Goal: Information Seeking & Learning: Learn about a topic

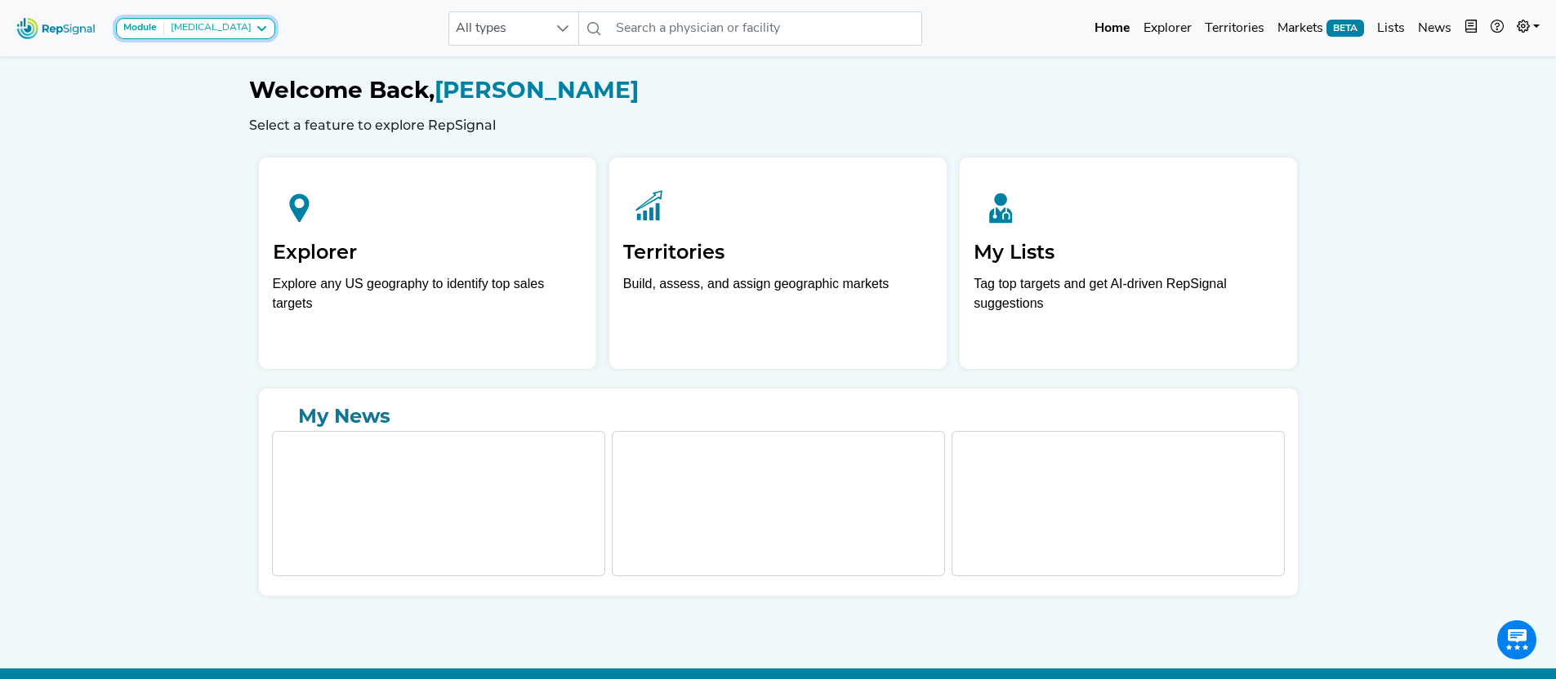
click at [240, 26] on div "[MEDICAL_DATA]" at bounding box center [207, 28] width 87 height 13
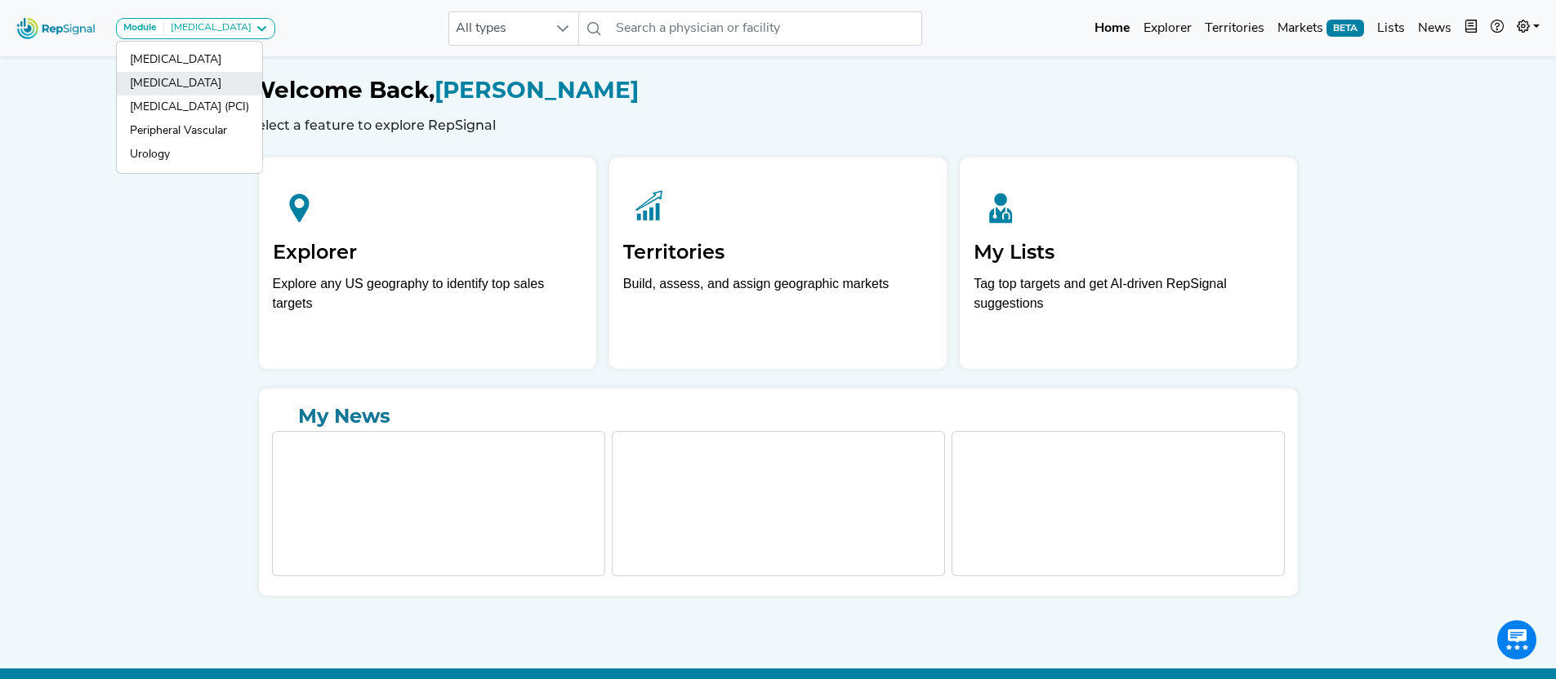
click at [184, 87] on link "[MEDICAL_DATA]" at bounding box center [189, 84] width 145 height 24
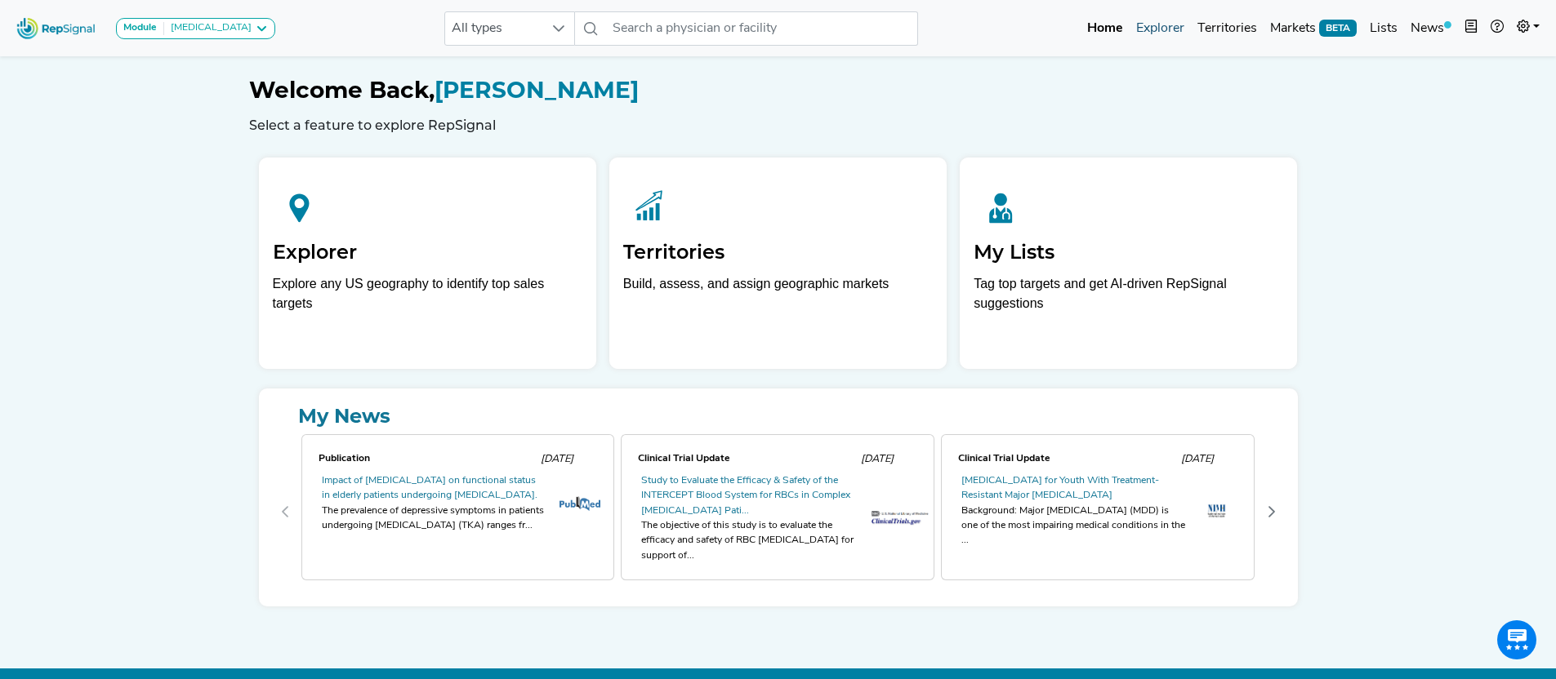
click at [1142, 35] on link "Explorer" at bounding box center [1159, 28] width 61 height 33
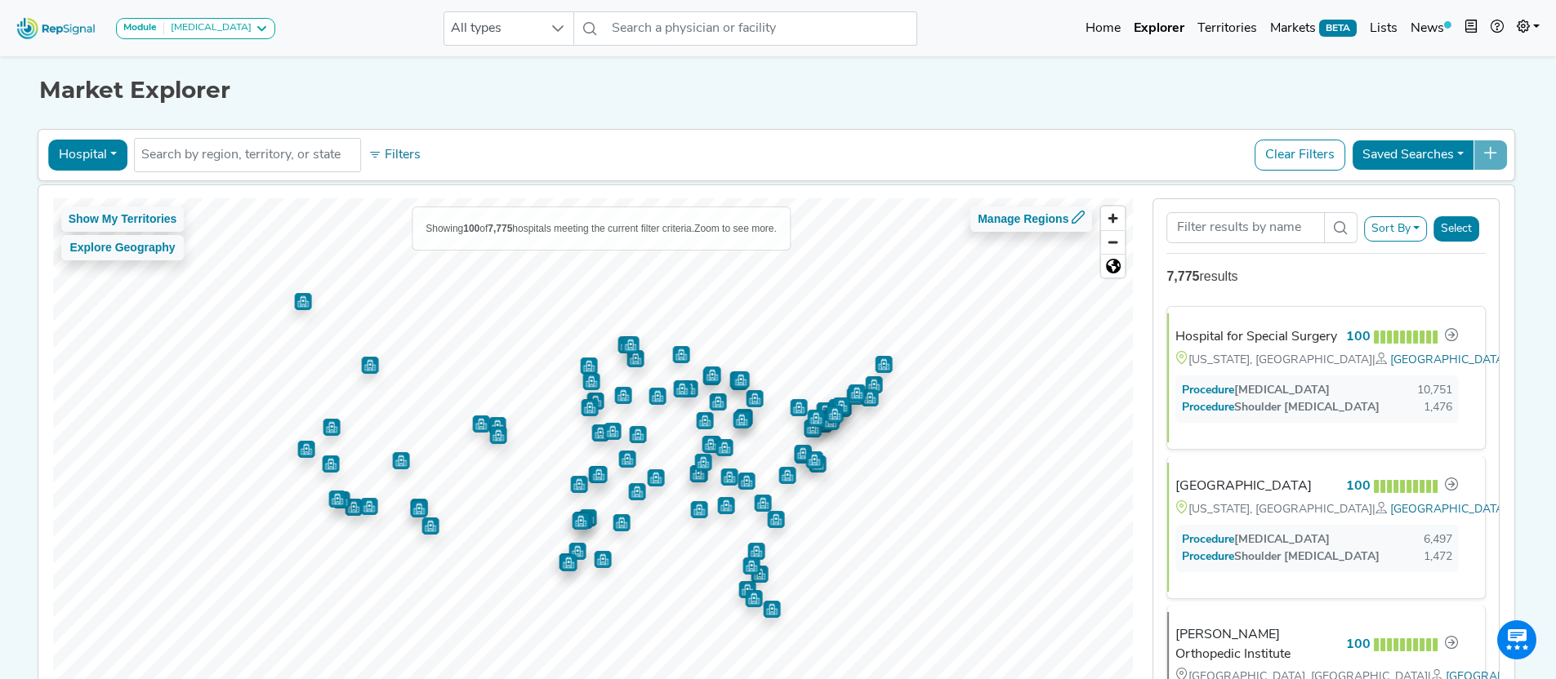
click at [76, 159] on button "Hospital" at bounding box center [87, 155] width 79 height 31
click at [85, 263] on link "ASC" at bounding box center [113, 259] width 129 height 26
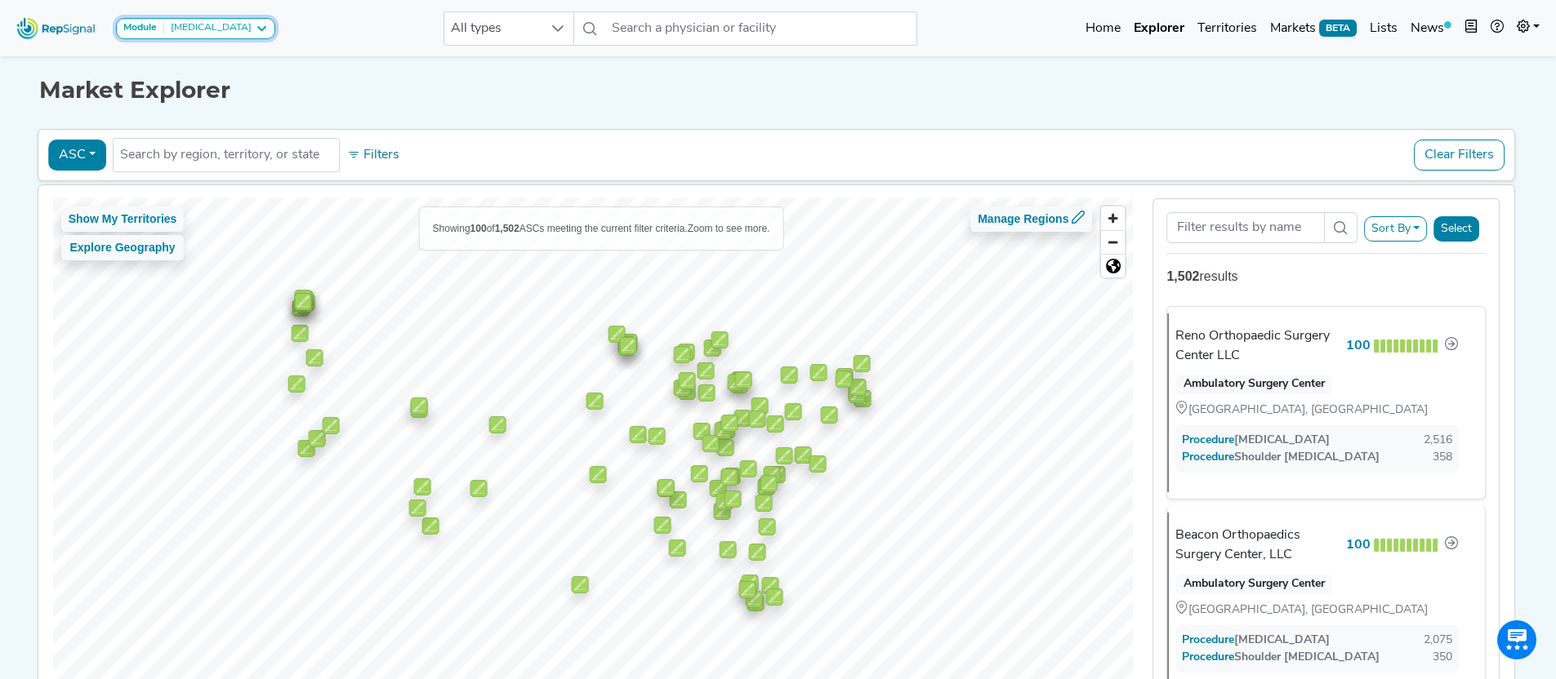
click at [253, 28] on div "Module Joint Replacement" at bounding box center [195, 28] width 145 height 13
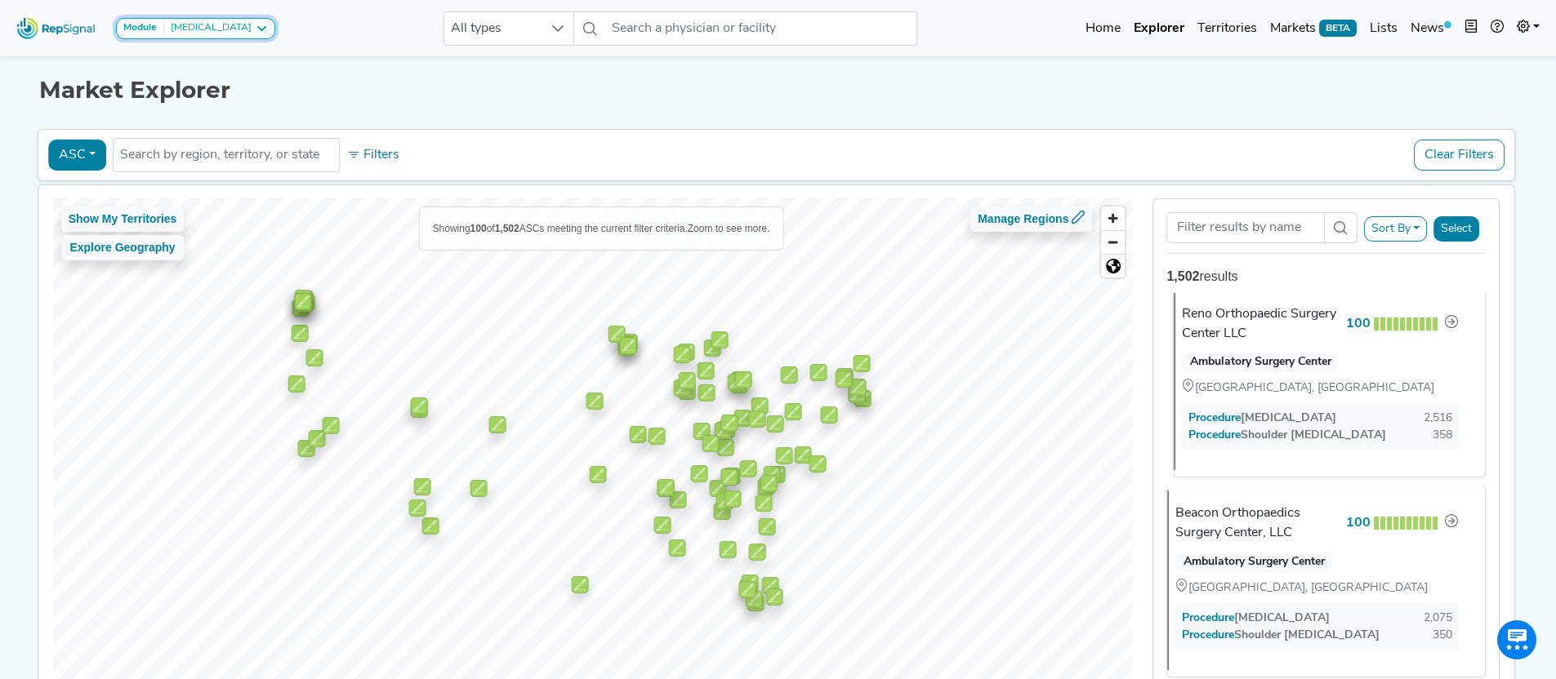
scroll to position [23, 0]
click at [1369, 355] on div "Ambulatory Surgery Center Reno, NV" at bounding box center [1320, 371] width 296 height 51
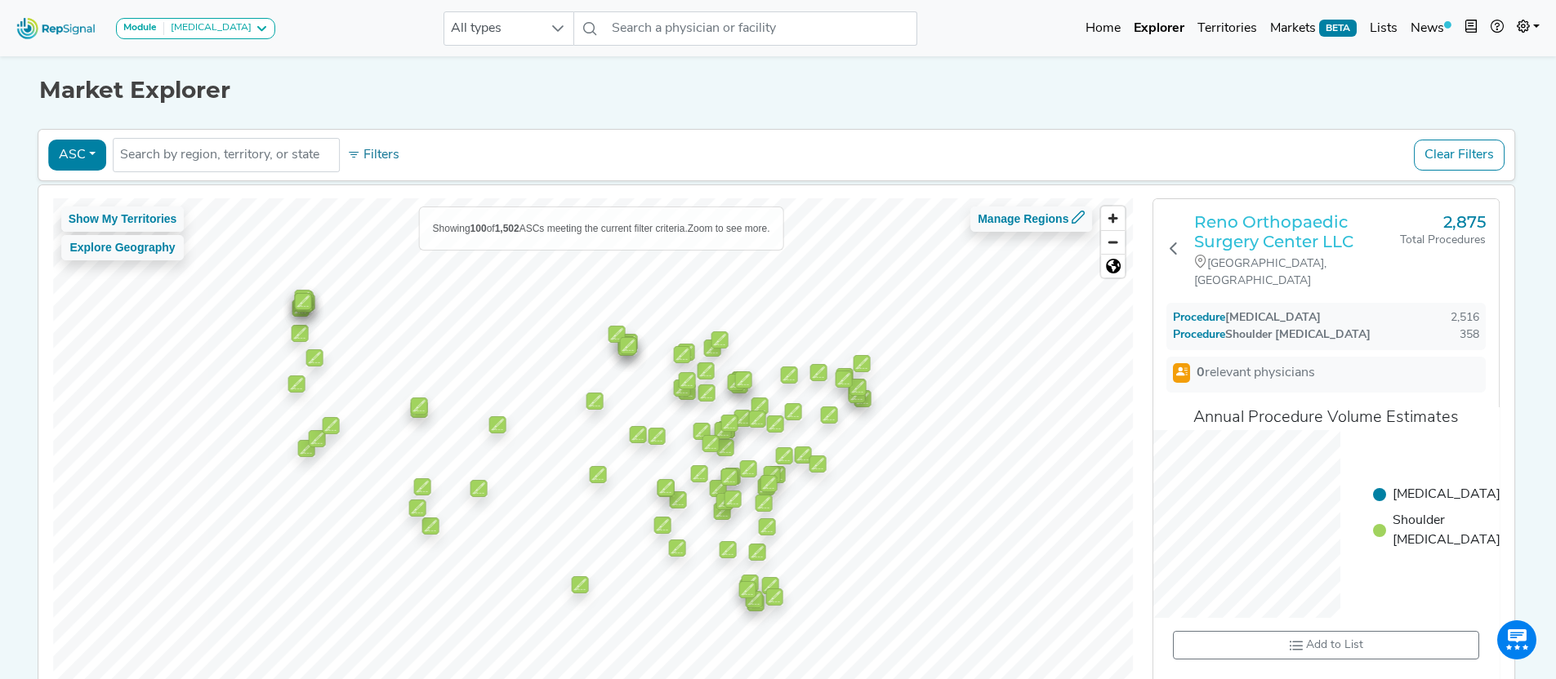
click at [1287, 227] on h3 "Reno Orthopaedic Surgery Center LLC" at bounding box center [1297, 231] width 206 height 39
click at [78, 149] on button "ASC" at bounding box center [77, 155] width 58 height 31
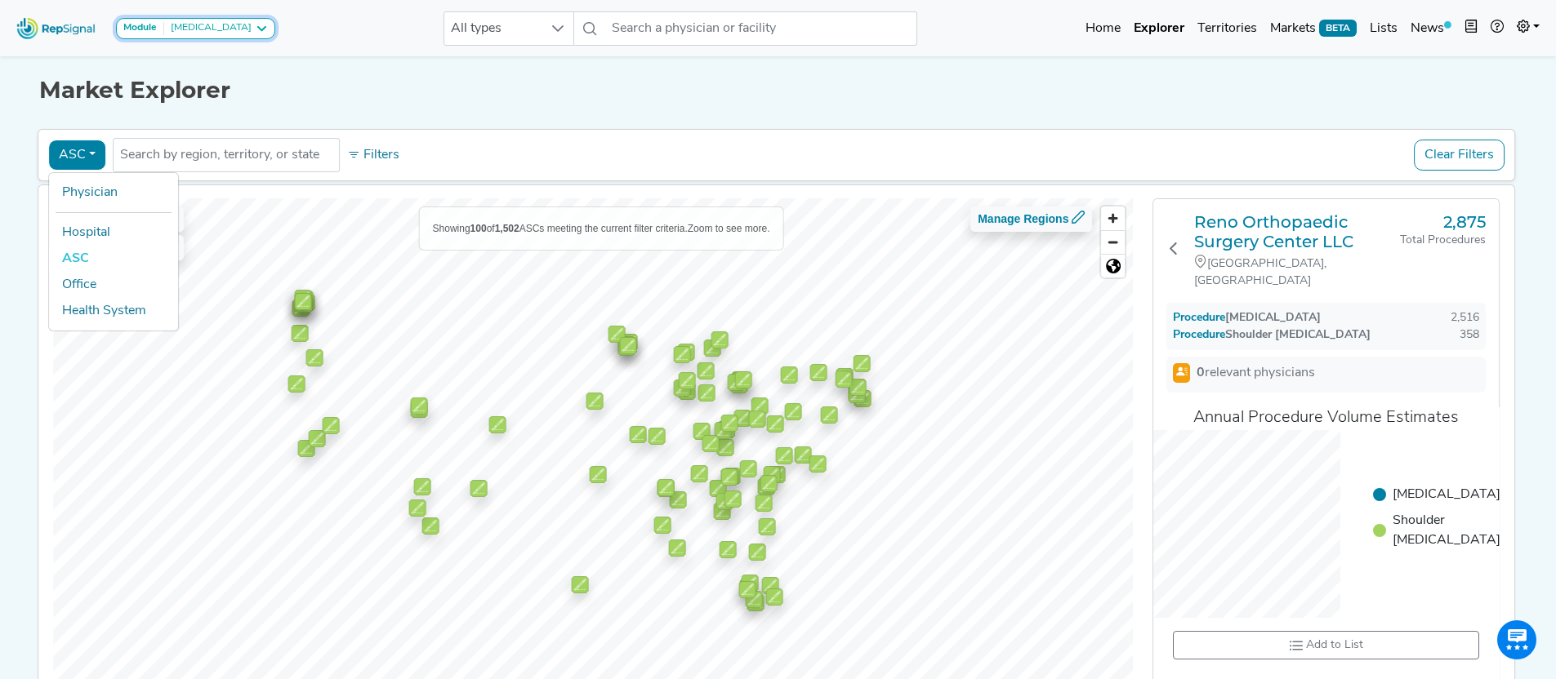
click at [212, 29] on div "[MEDICAL_DATA]" at bounding box center [207, 28] width 87 height 13
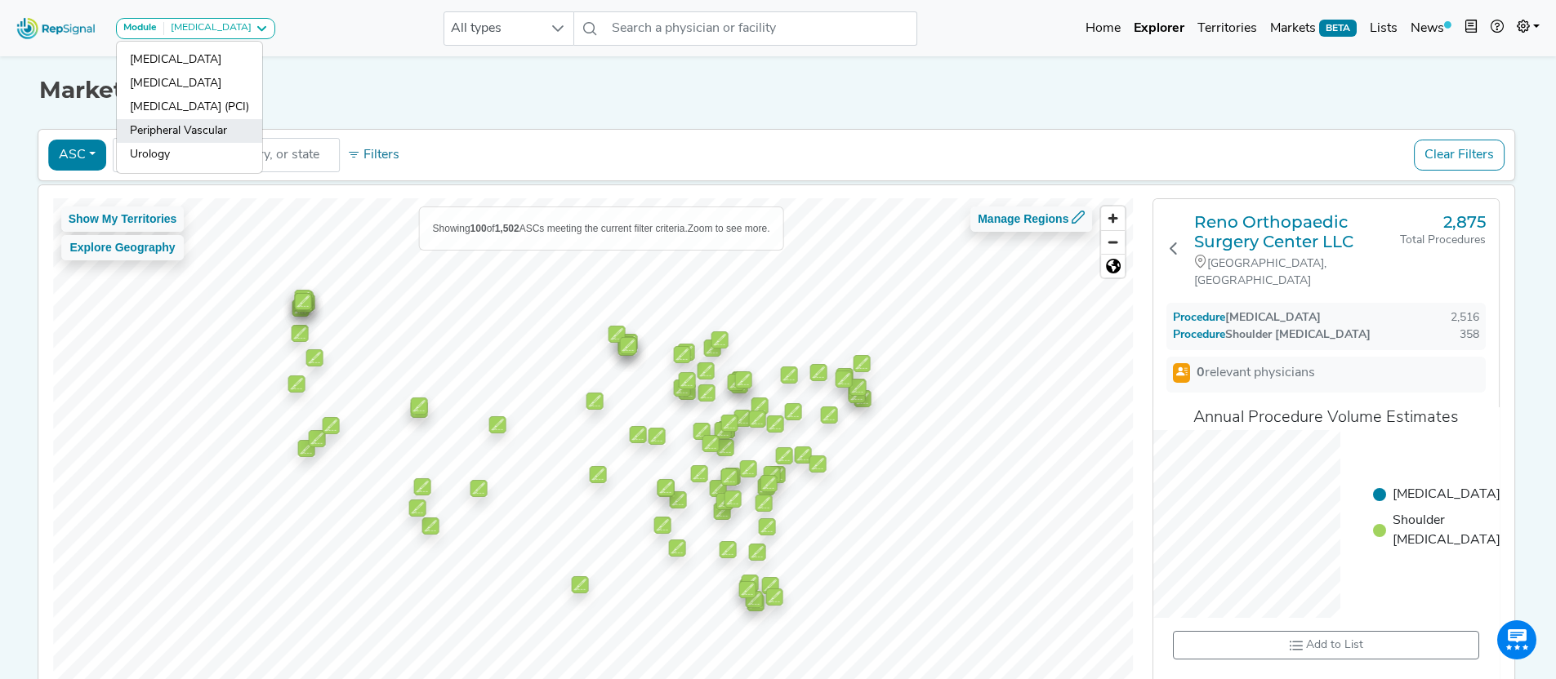
click at [216, 124] on link "Peripheral Vascular" at bounding box center [189, 131] width 145 height 24
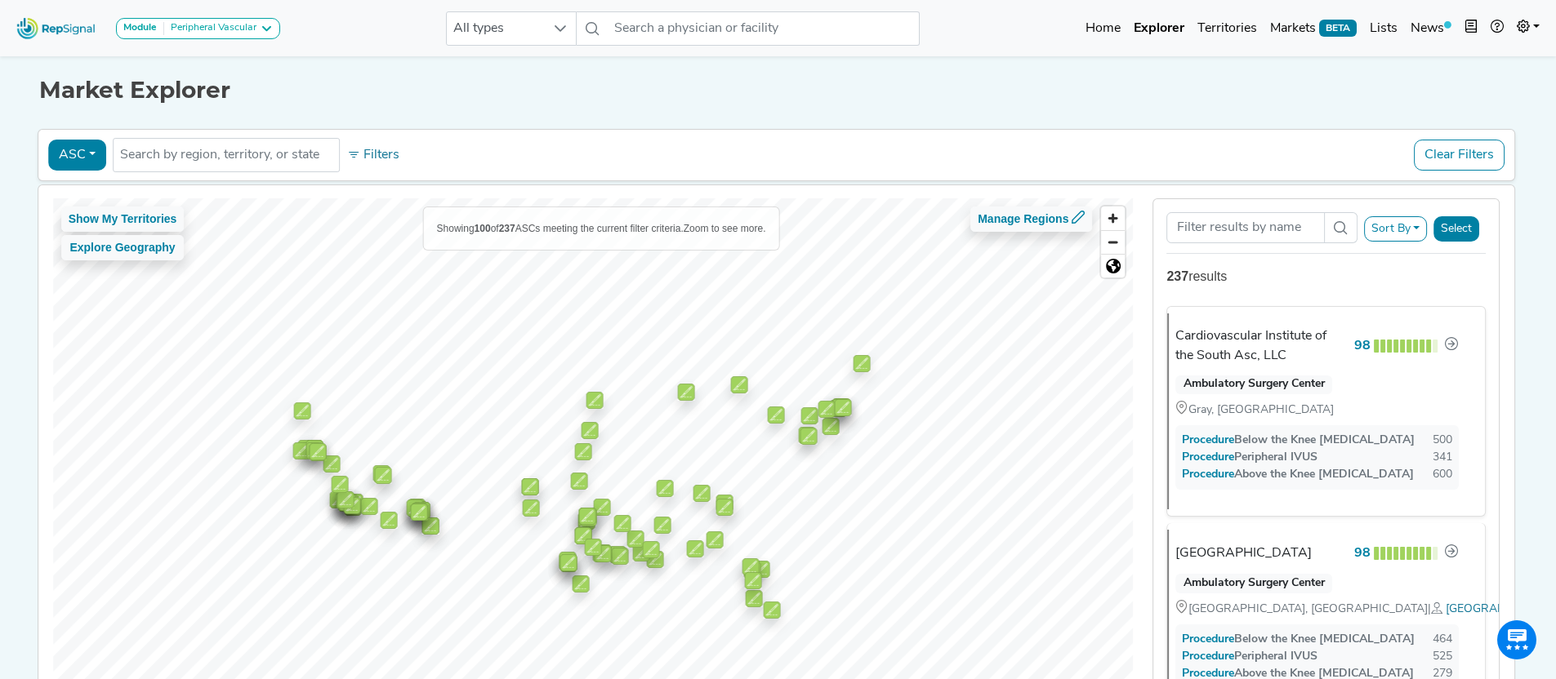
click at [88, 158] on button "ASC" at bounding box center [77, 155] width 58 height 31
click at [84, 287] on link "Office" at bounding box center [113, 285] width 129 height 26
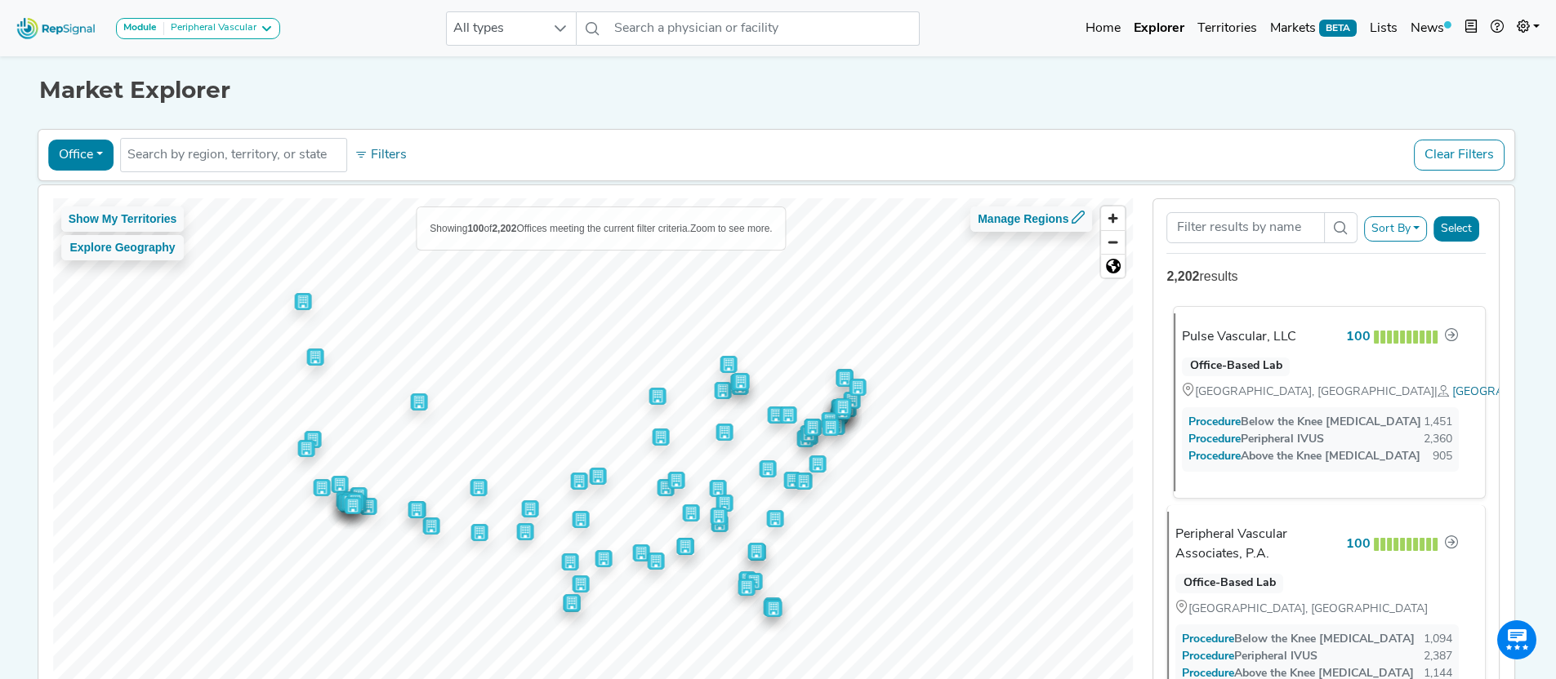
click at [1347, 367] on div "Office-Based Lab Vineland, NJ | Philadelphia, PA" at bounding box center [1320, 376] width 296 height 51
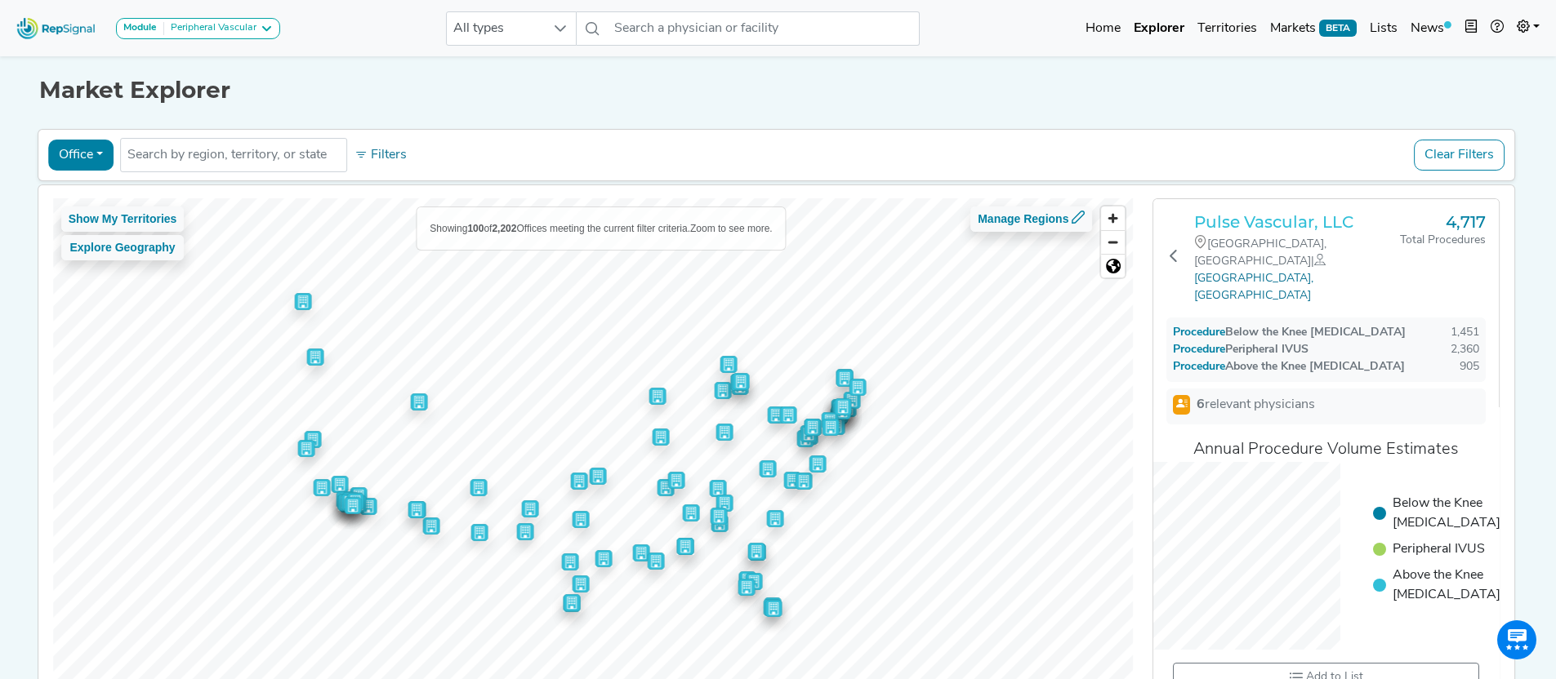
click at [1285, 223] on h3 "Pulse Vascular, LLC" at bounding box center [1297, 222] width 206 height 20
click at [283, 167] on li at bounding box center [233, 155] width 212 height 26
click at [1302, 227] on h3 "Pulse Vascular, LLC" at bounding box center [1297, 222] width 206 height 20
click at [242, 29] on div "Peripheral Vascular" at bounding box center [210, 28] width 92 height 13
click at [248, 91] on link "[MEDICAL_DATA]" at bounding box center [189, 84] width 145 height 24
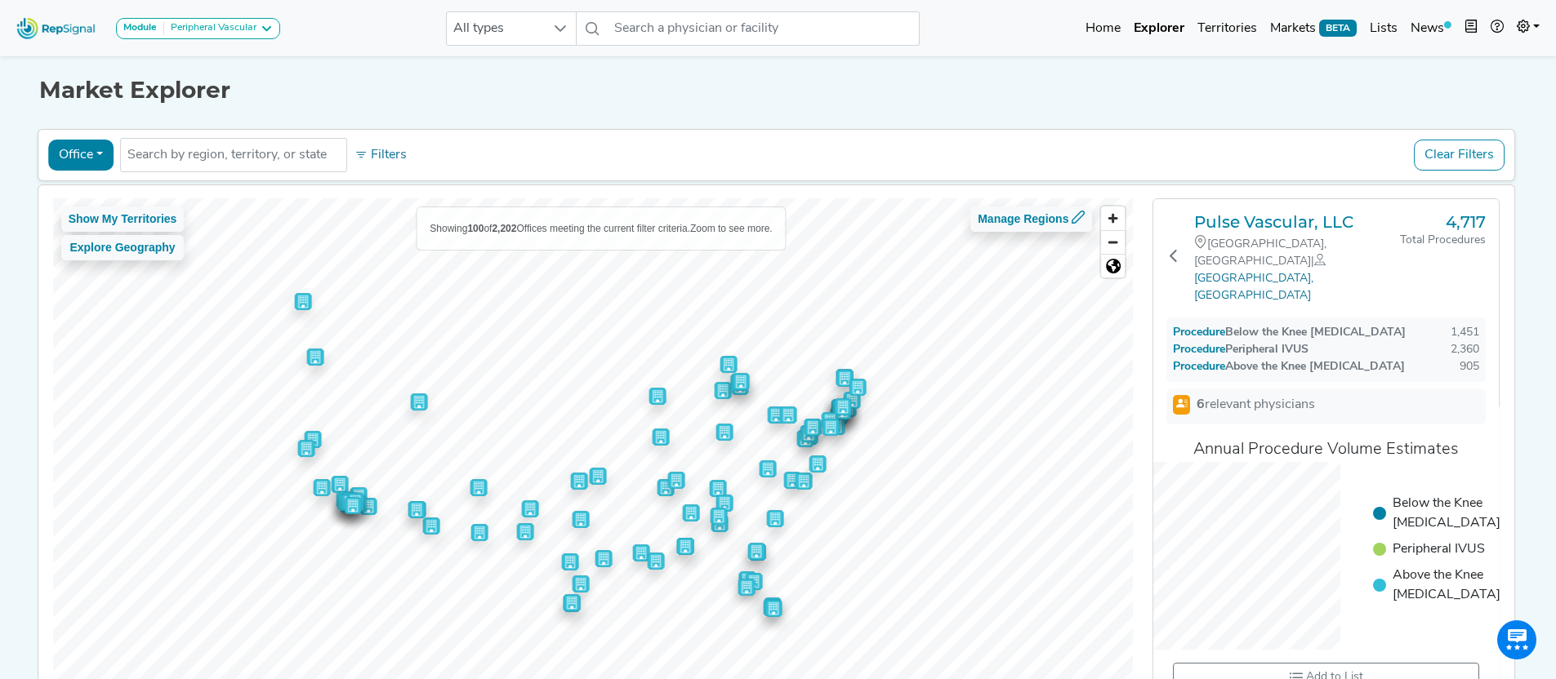
click at [88, 155] on button "Office" at bounding box center [80, 155] width 65 height 31
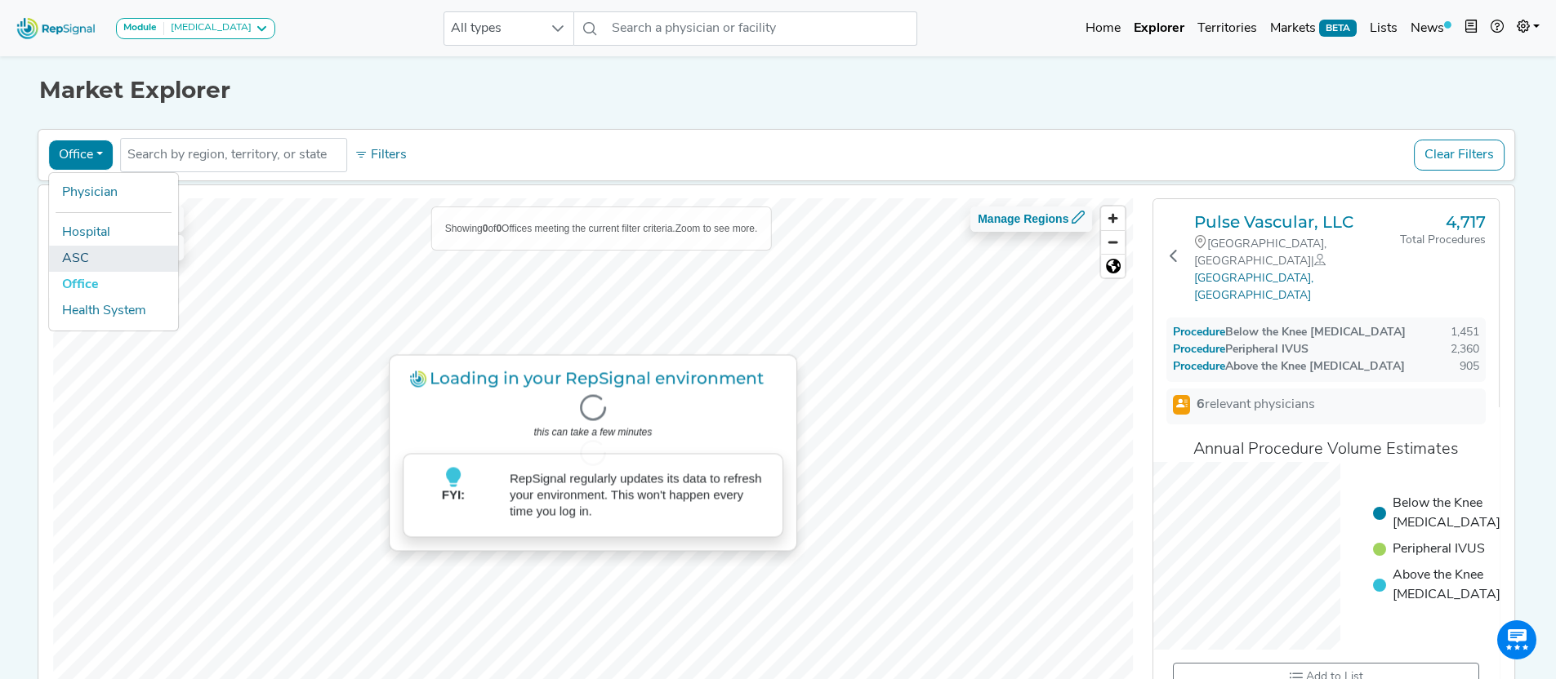
click at [82, 256] on link "ASC" at bounding box center [113, 259] width 129 height 26
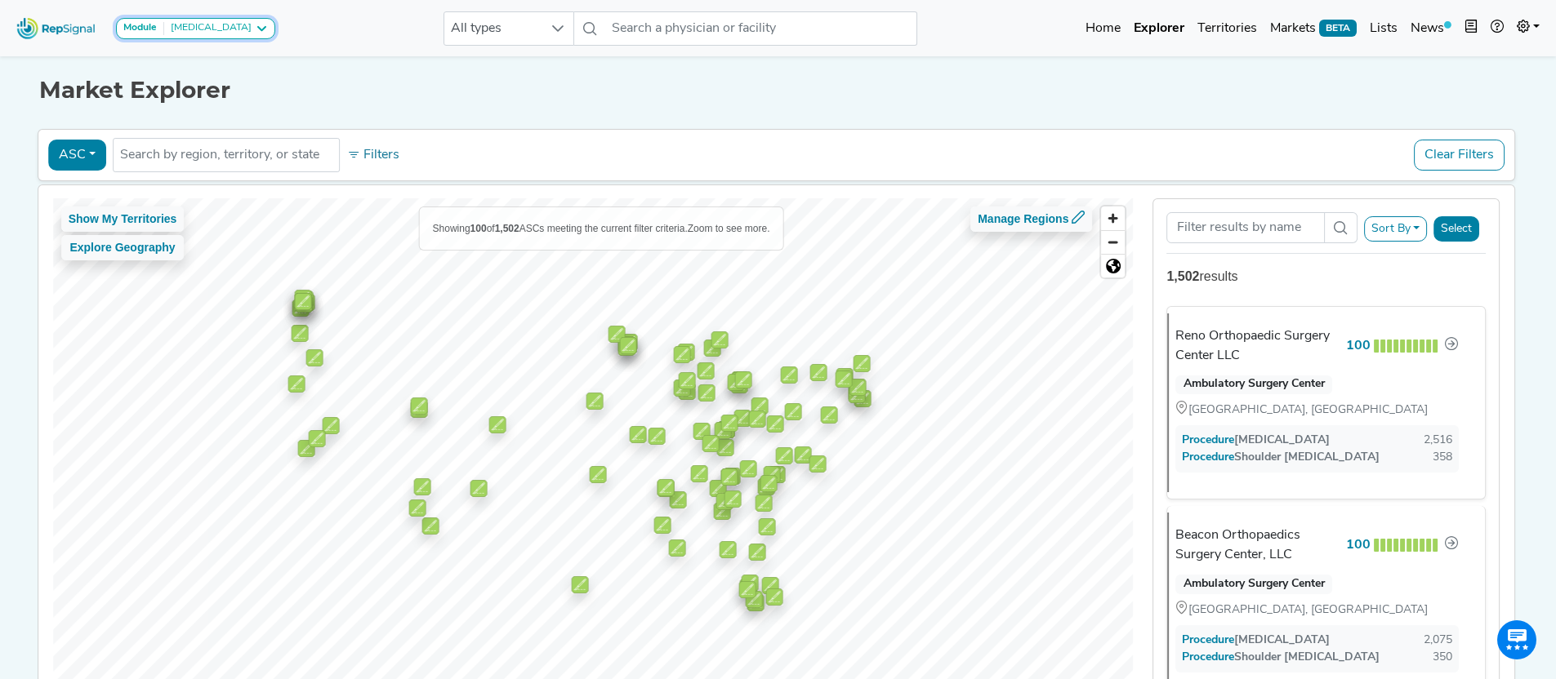
click at [263, 30] on icon at bounding box center [261, 28] width 13 height 13
click at [76, 158] on button "ASC" at bounding box center [77, 155] width 58 height 31
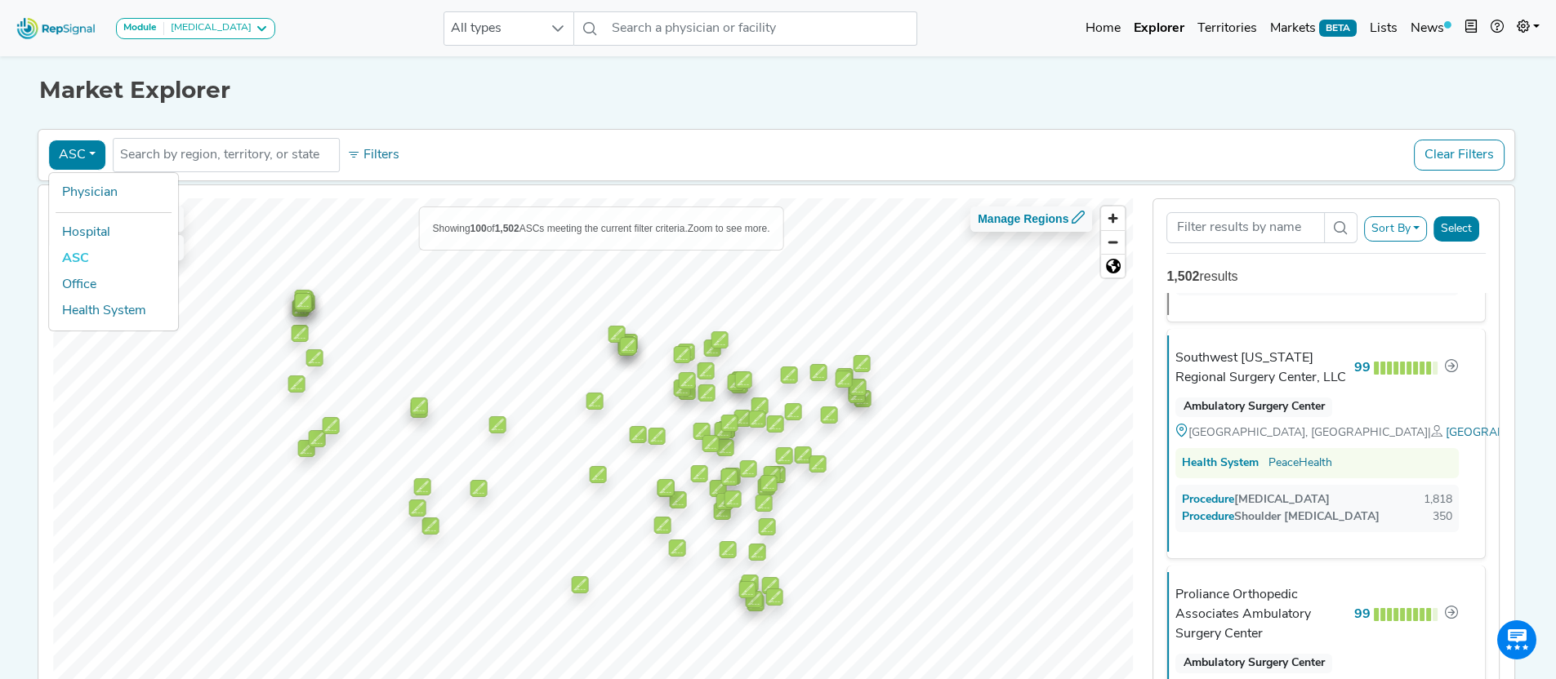
scroll to position [0, 0]
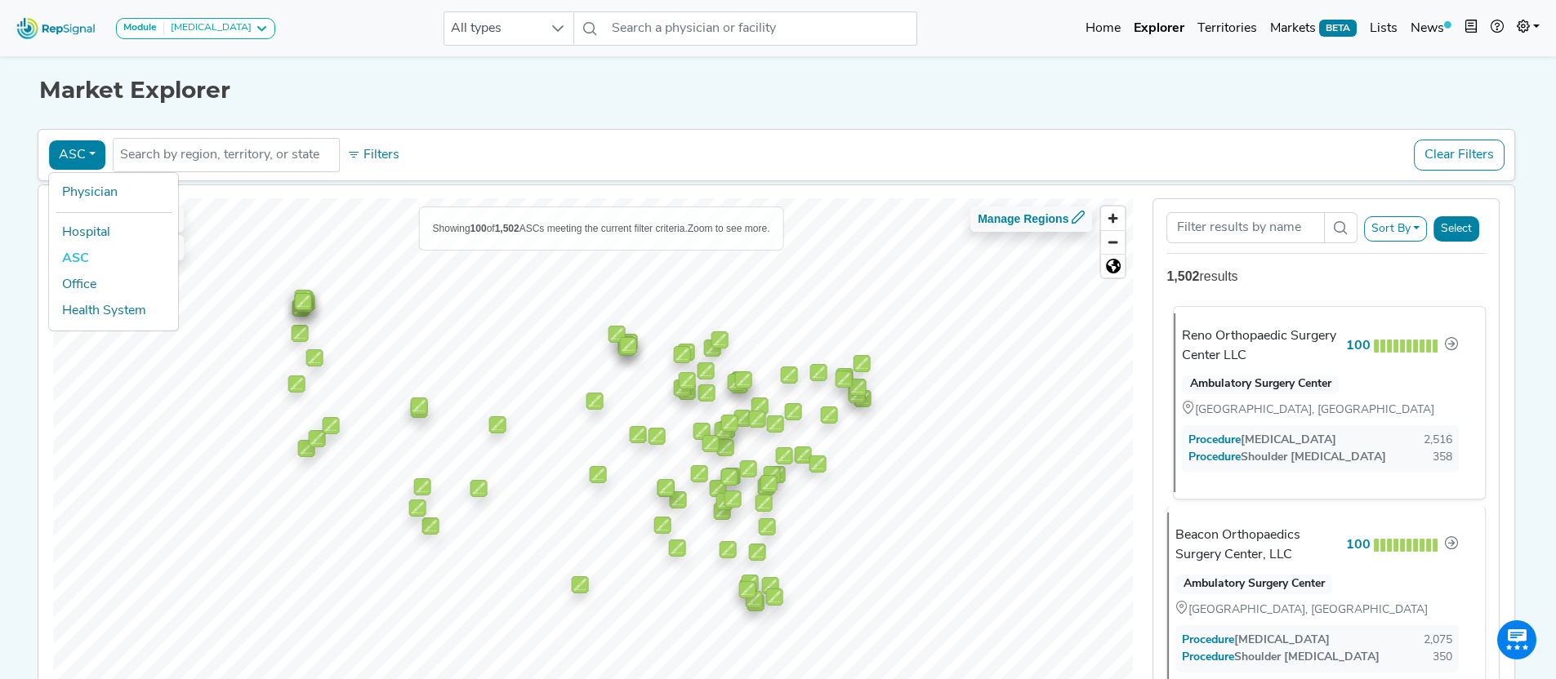
click at [1349, 388] on div "Ambulatory Surgery Center Reno, NV" at bounding box center [1320, 394] width 296 height 51
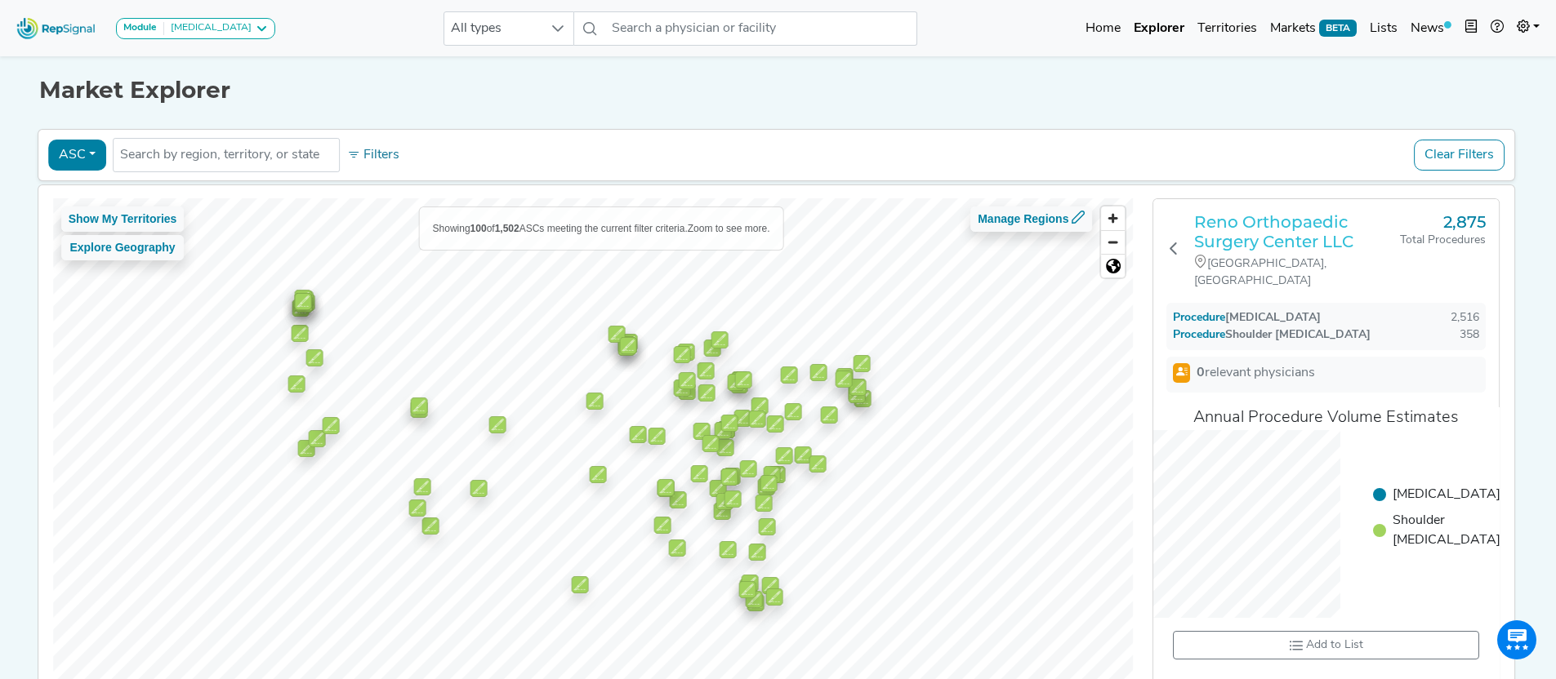
click at [1262, 236] on h3 "Reno Orthopaedic Surgery Center LLC" at bounding box center [1297, 231] width 206 height 39
click at [74, 157] on button "ASC" at bounding box center [77, 155] width 58 height 31
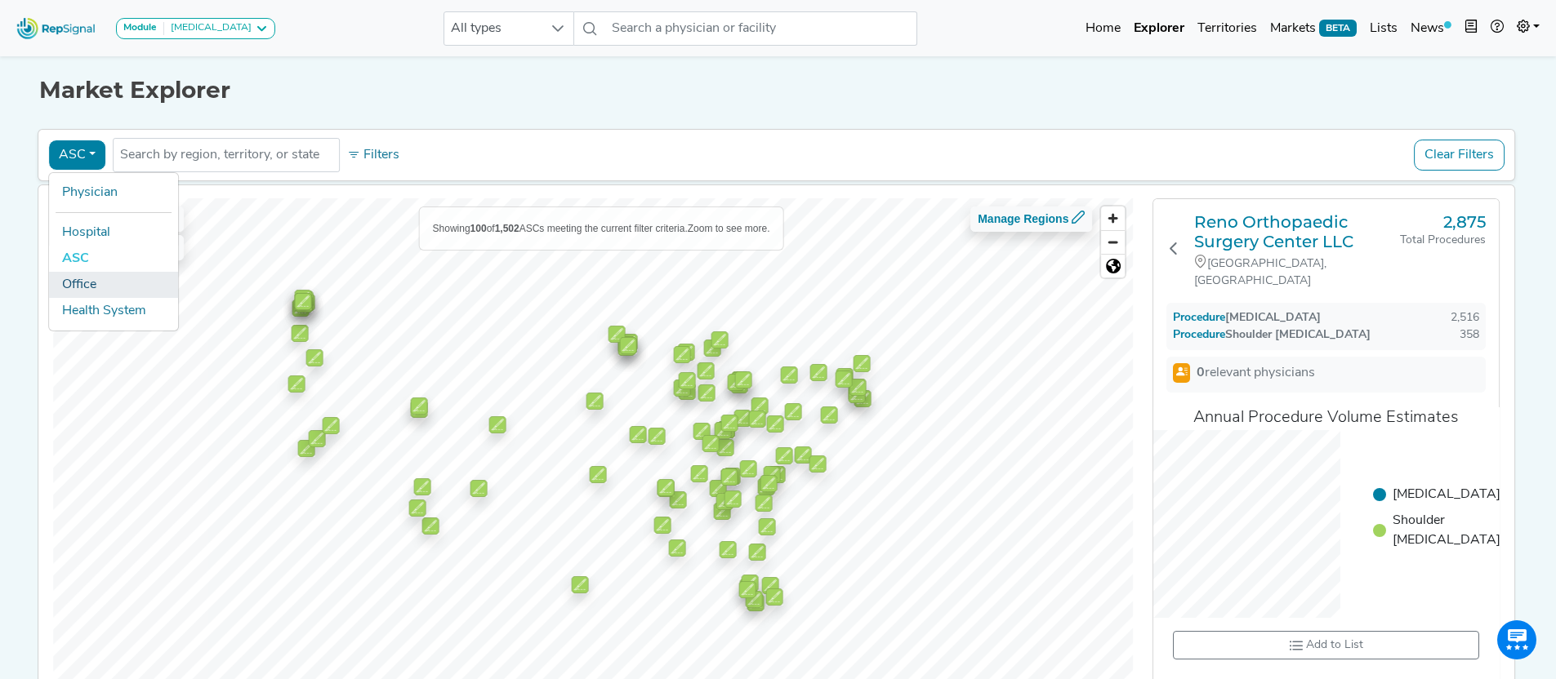
click at [78, 291] on link "Office" at bounding box center [113, 285] width 129 height 26
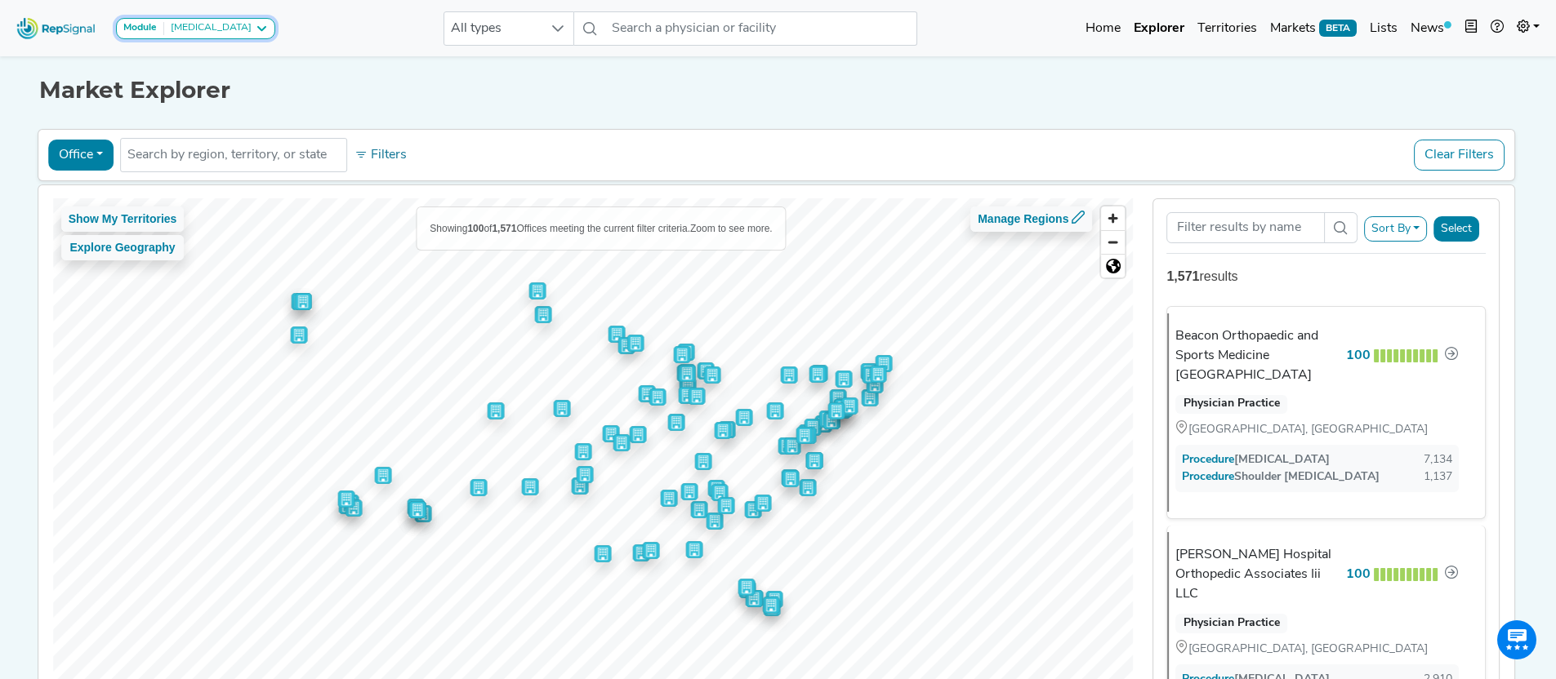
click at [238, 28] on div "[MEDICAL_DATA]" at bounding box center [207, 28] width 87 height 13
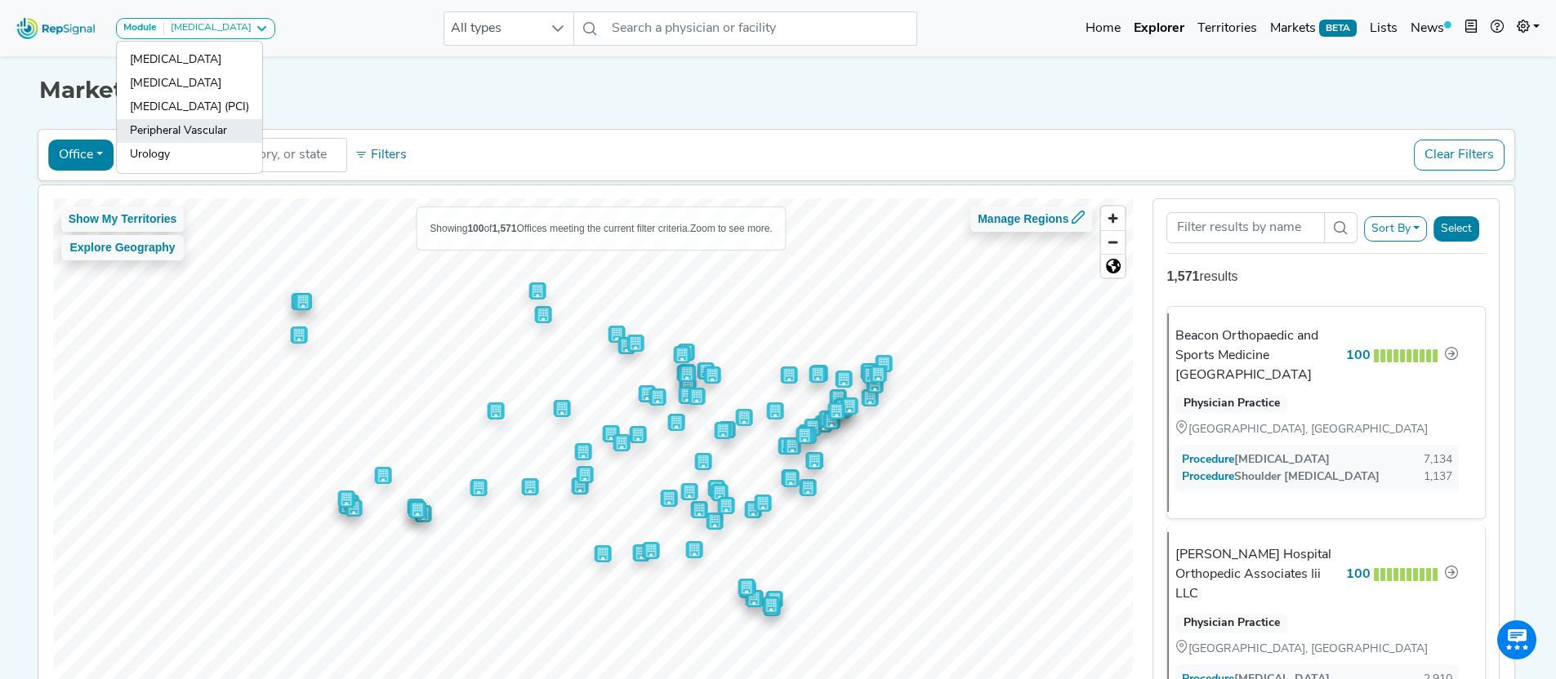
click at [207, 128] on link "Peripheral Vascular" at bounding box center [189, 131] width 145 height 24
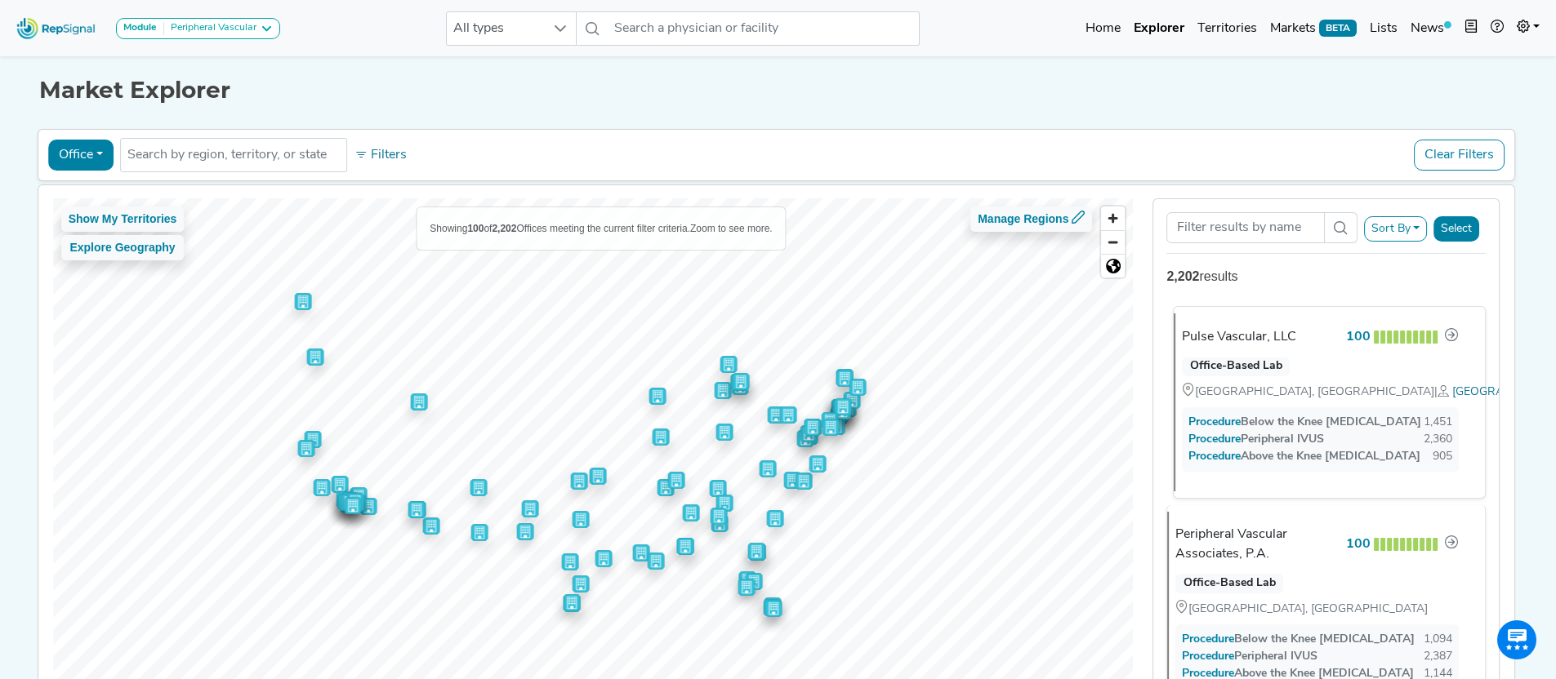
click at [1355, 375] on div "Office-Based Lab Vineland, NJ | Philadelphia, PA" at bounding box center [1320, 376] width 296 height 51
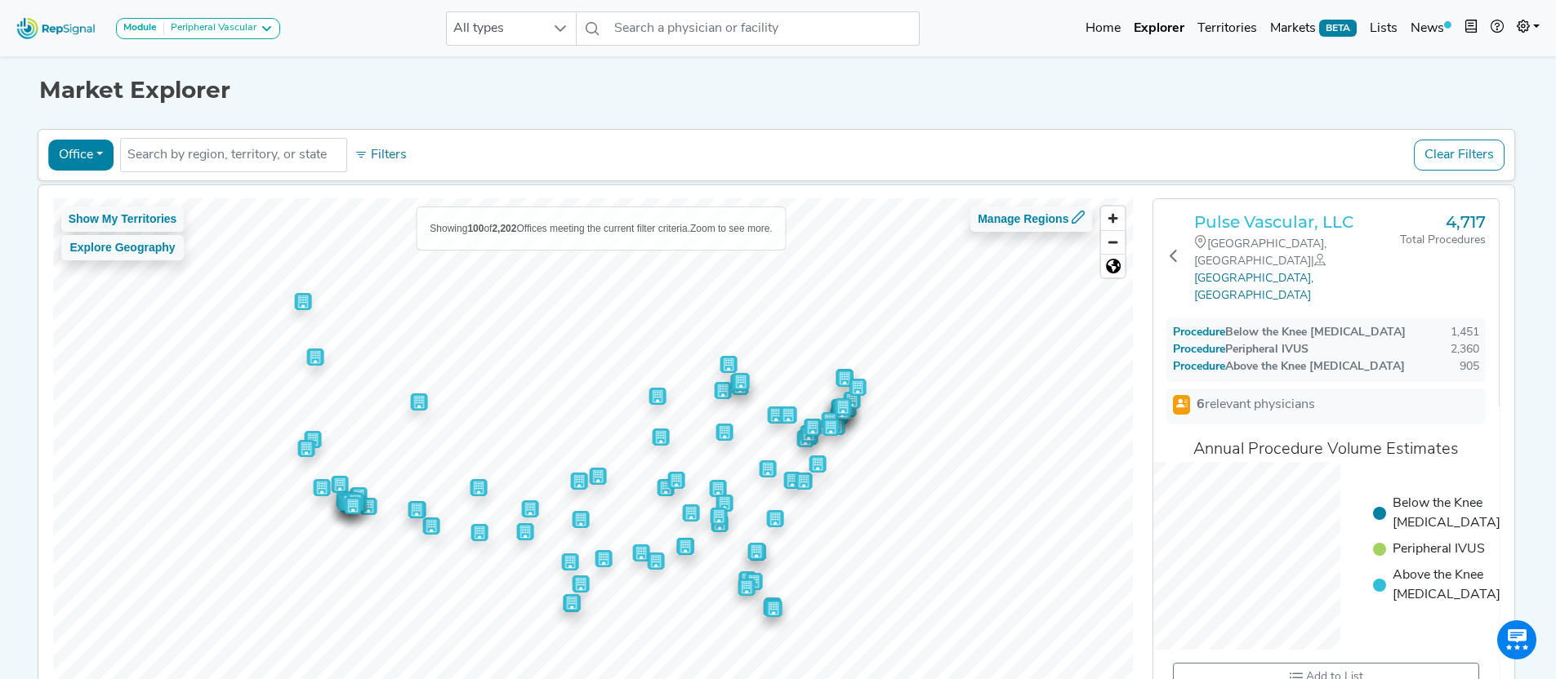
click at [1281, 218] on h3 "Pulse Vascular, LLC" at bounding box center [1297, 222] width 206 height 20
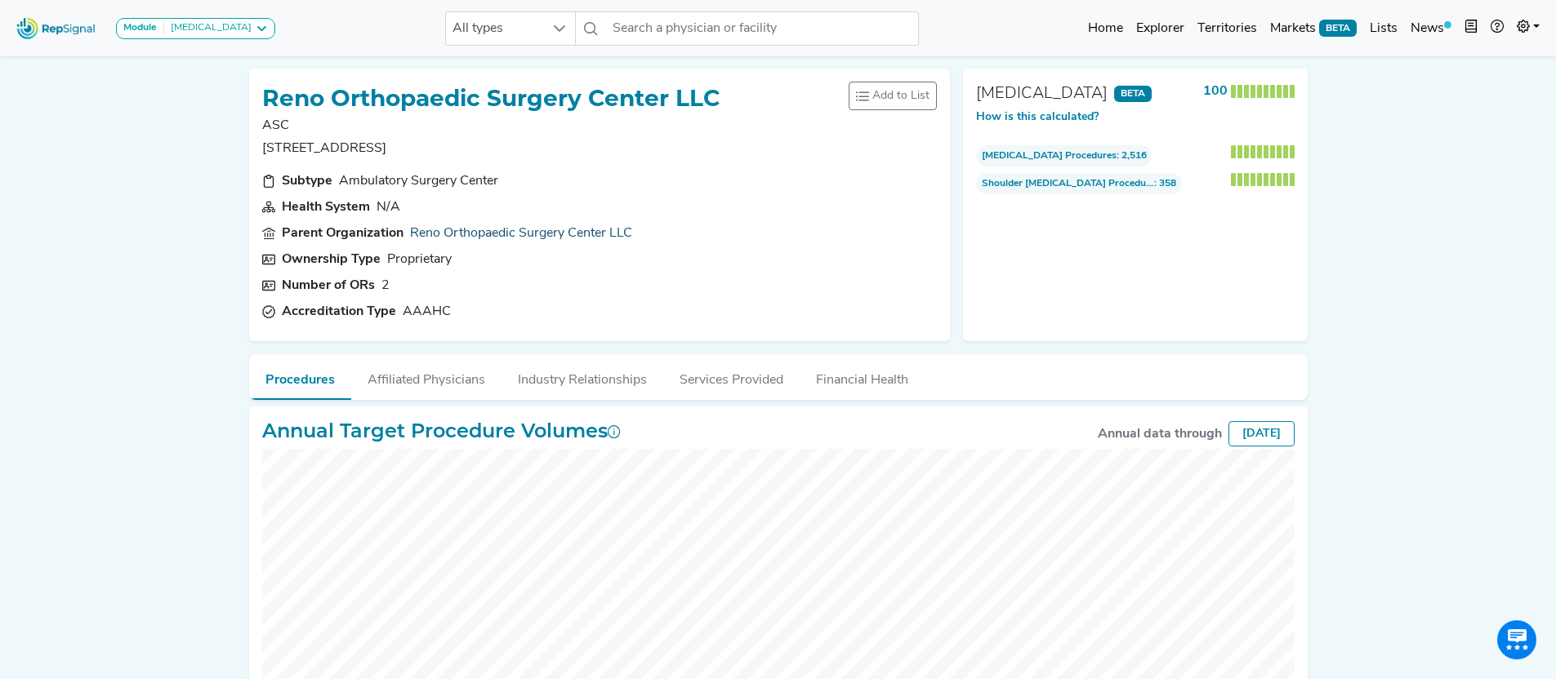
click at [527, 236] on link "Reno Orthopaedic Surgery Center LLC" at bounding box center [521, 234] width 222 height 20
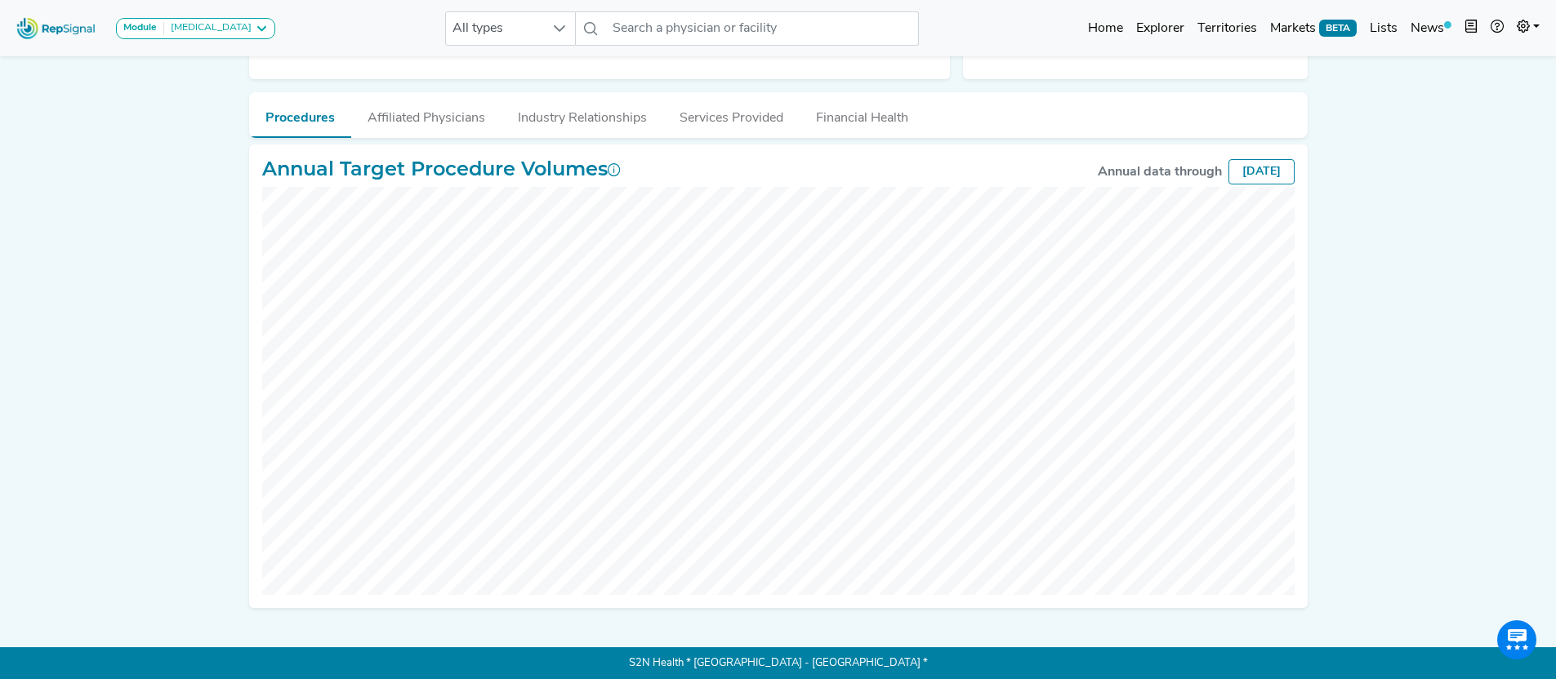
scroll to position [263, 0]
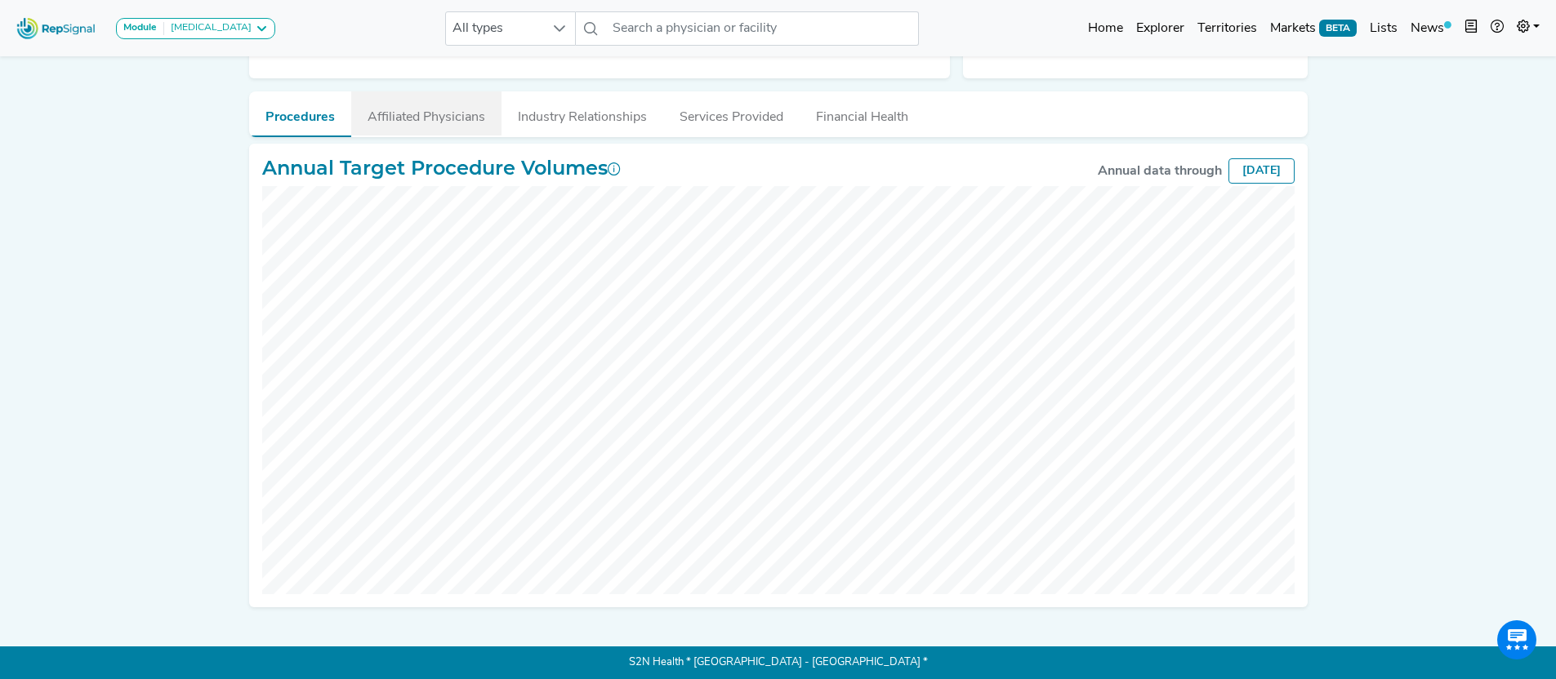
click at [433, 129] on button "Affiliated Physicians" at bounding box center [426, 113] width 150 height 44
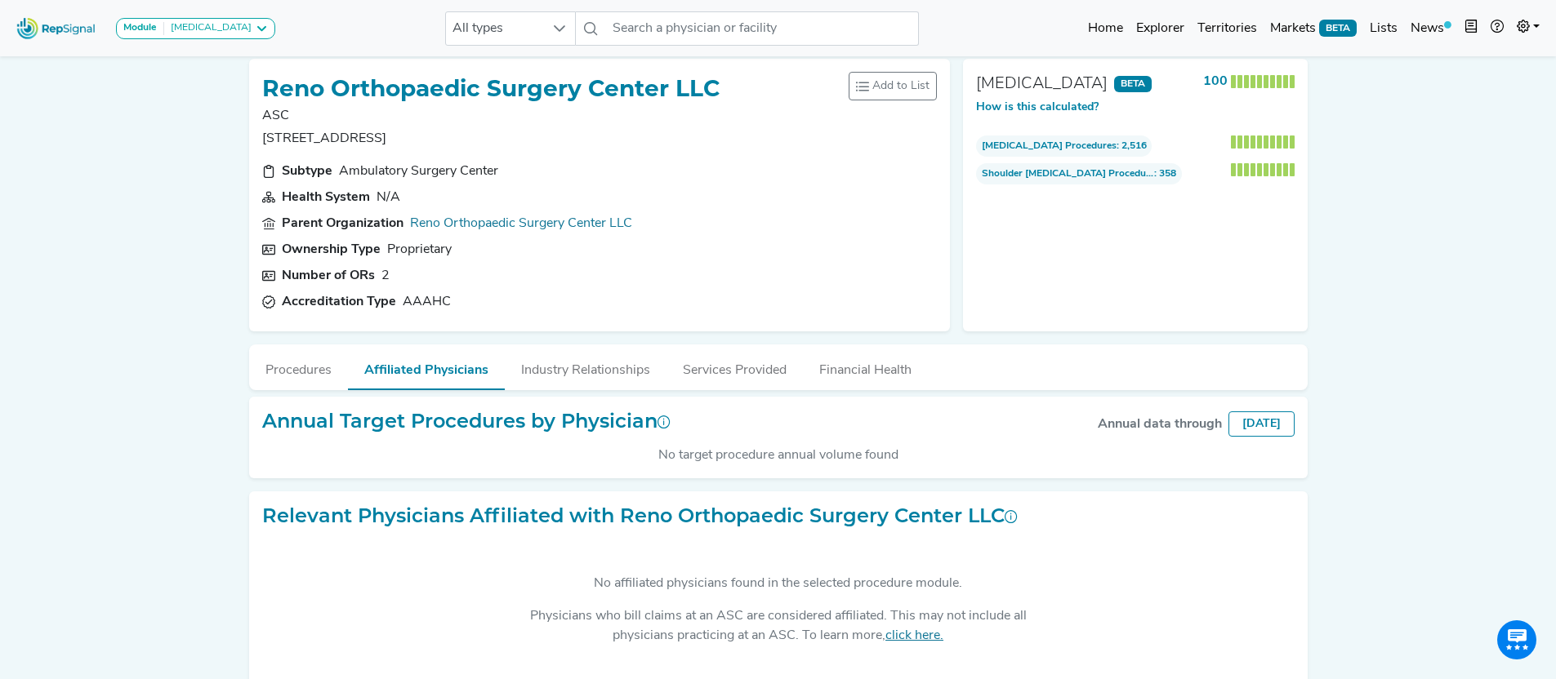
scroll to position [0, 0]
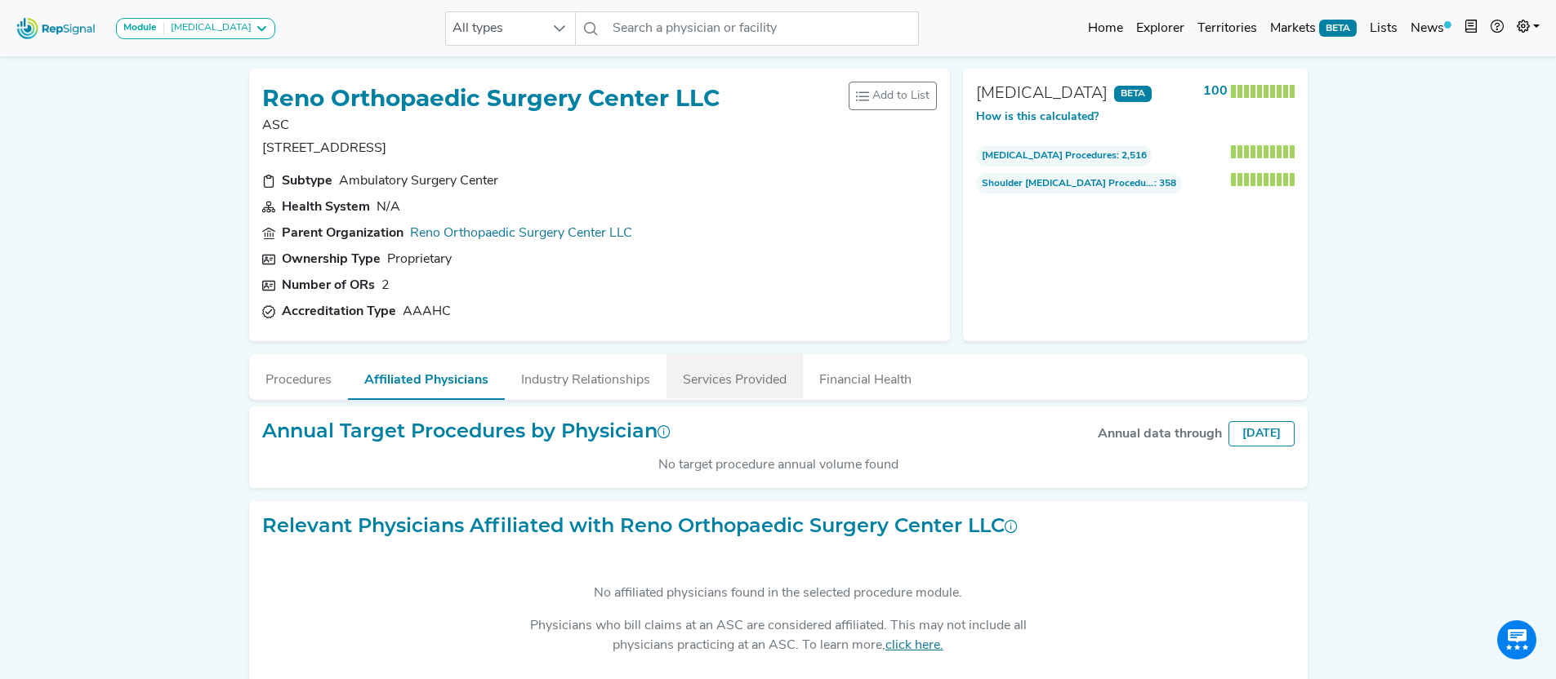
click at [778, 386] on button "Services Provided" at bounding box center [734, 376] width 136 height 44
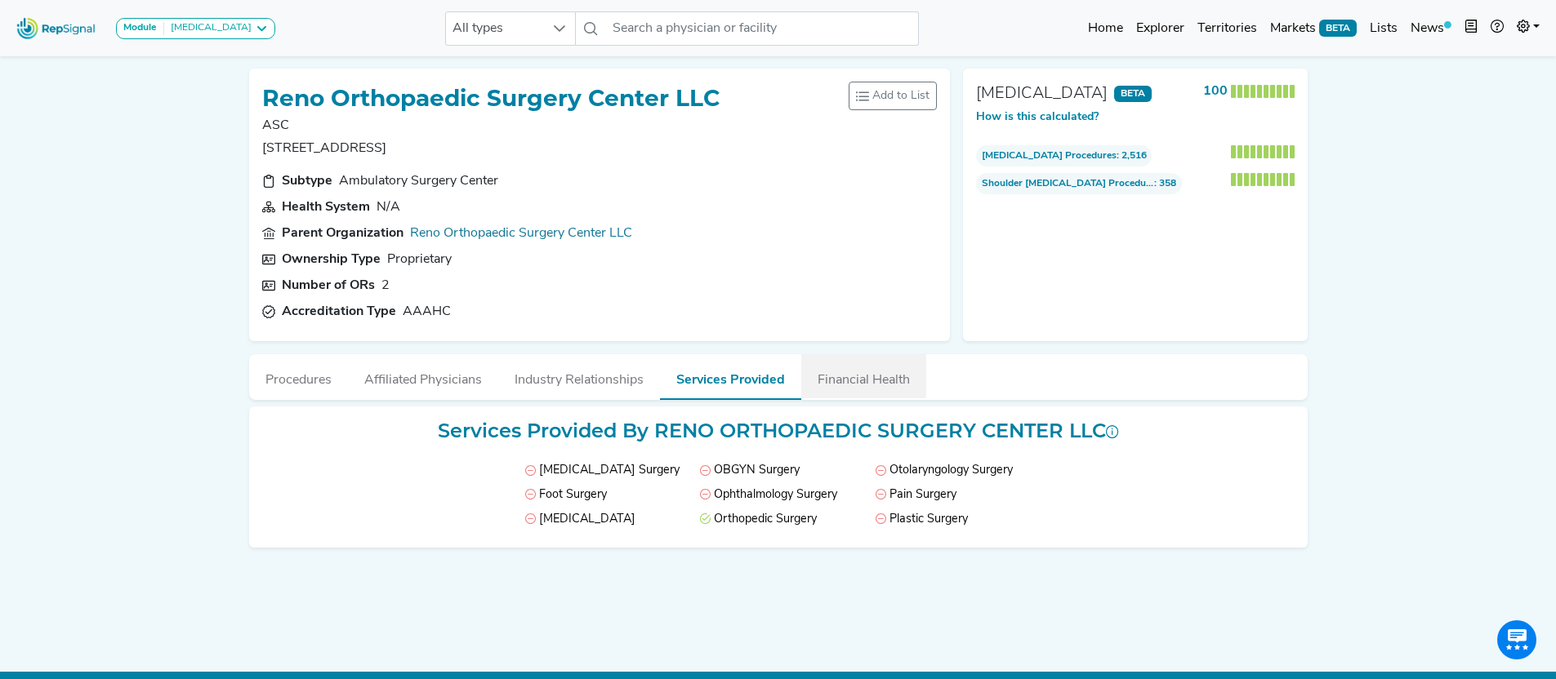
click at [863, 380] on button "Financial Health" at bounding box center [863, 376] width 125 height 44
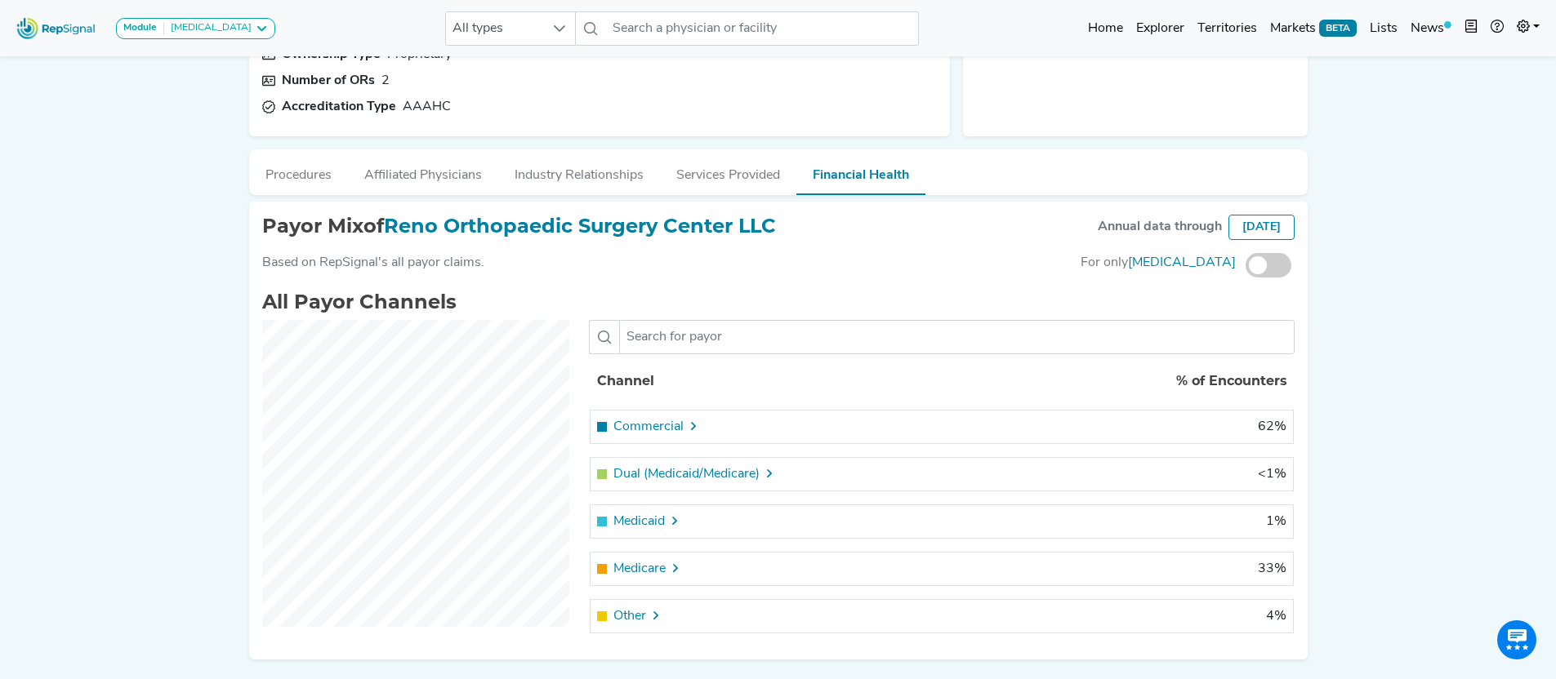
scroll to position [213, 0]
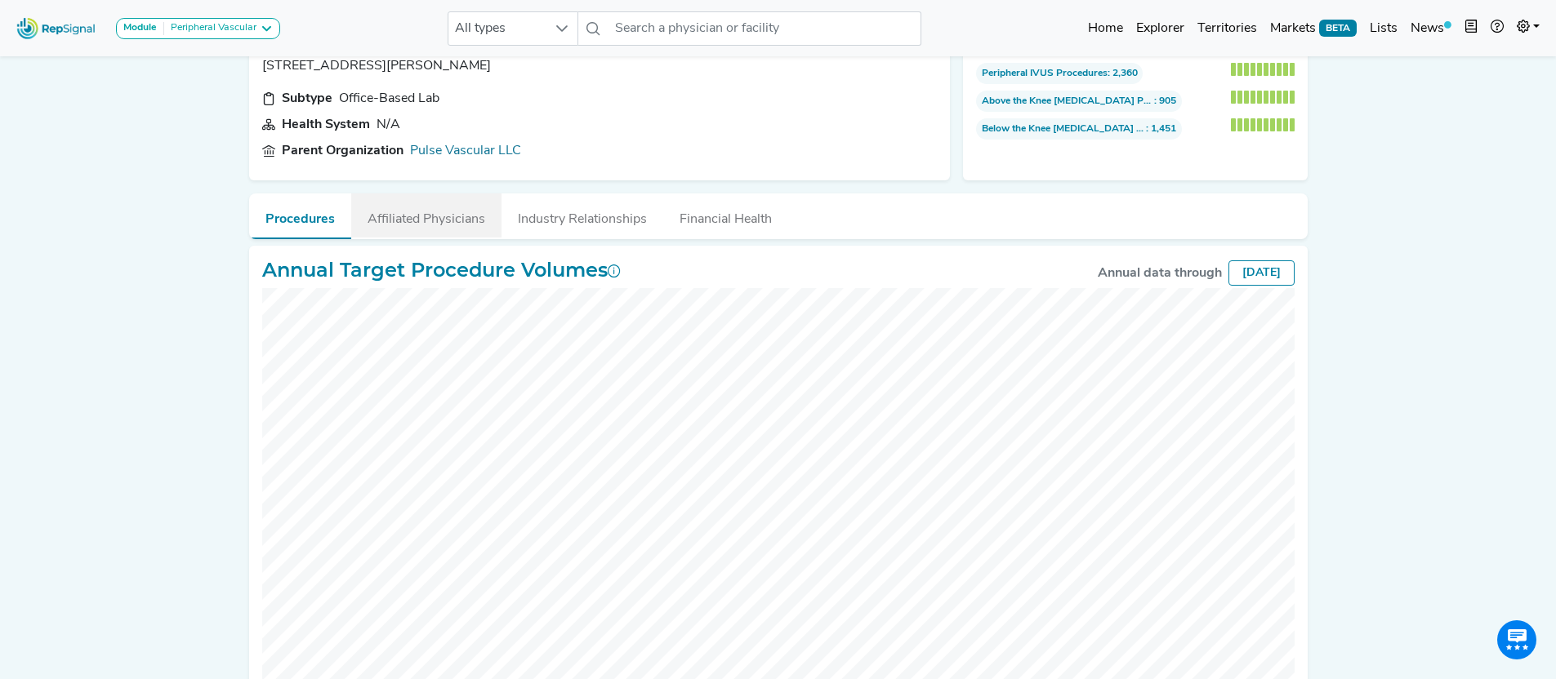
scroll to position [101, 0]
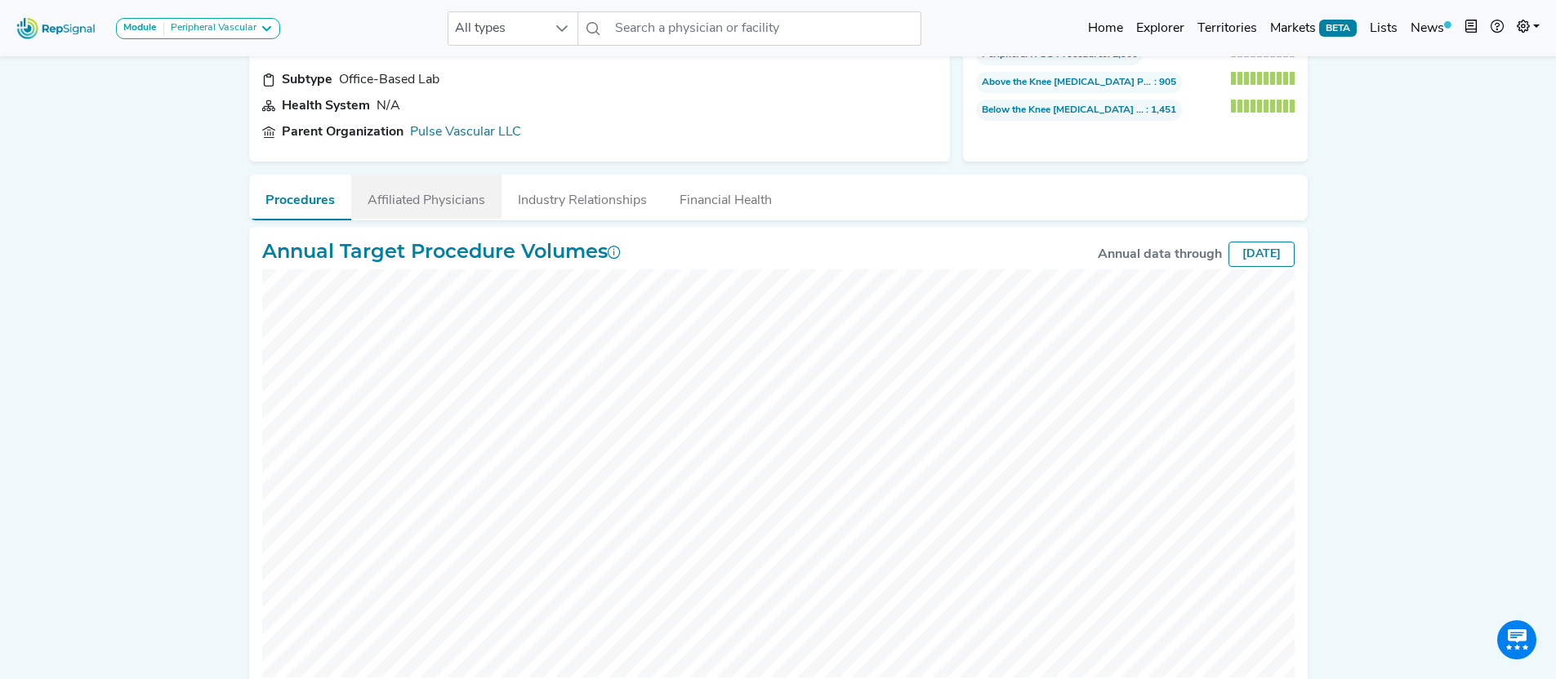
click at [447, 201] on button "Affiliated Physicians" at bounding box center [426, 197] width 150 height 44
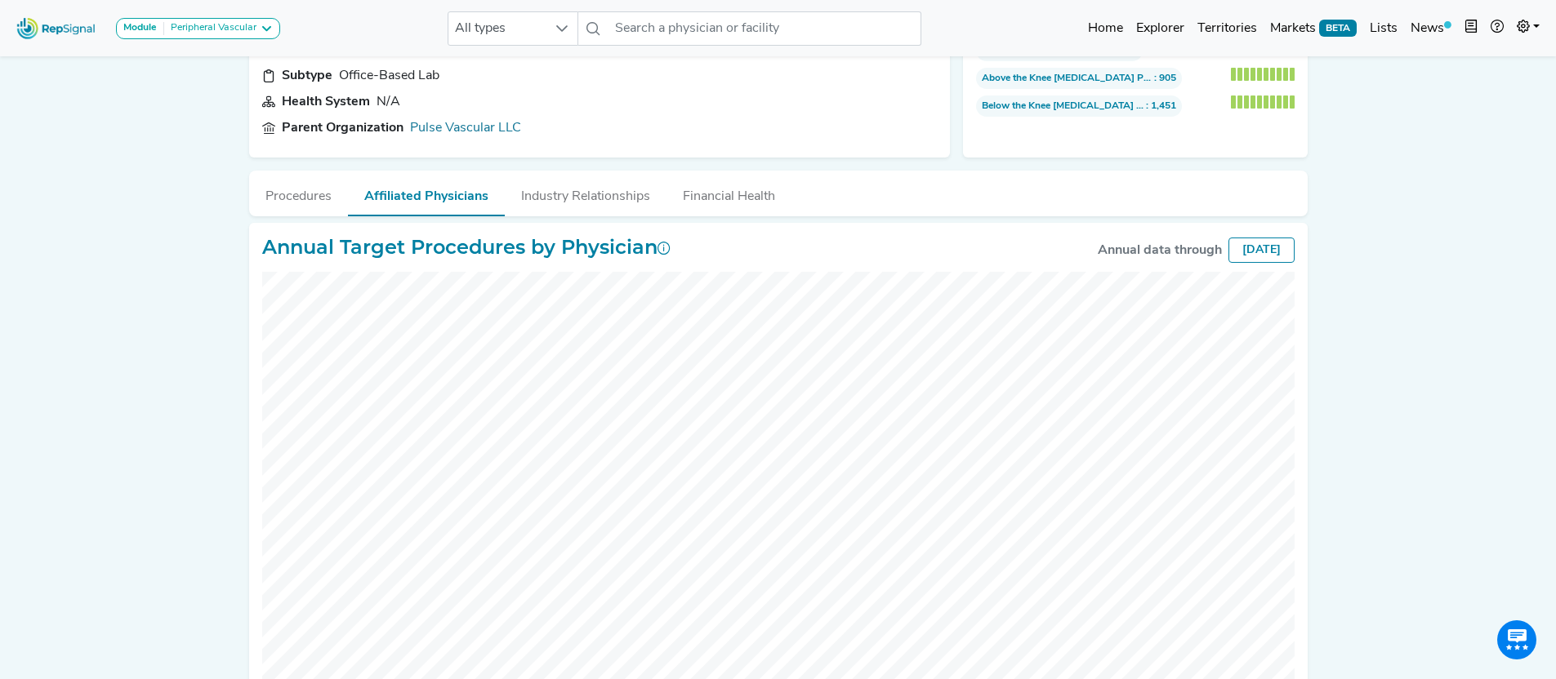
scroll to position [0, 0]
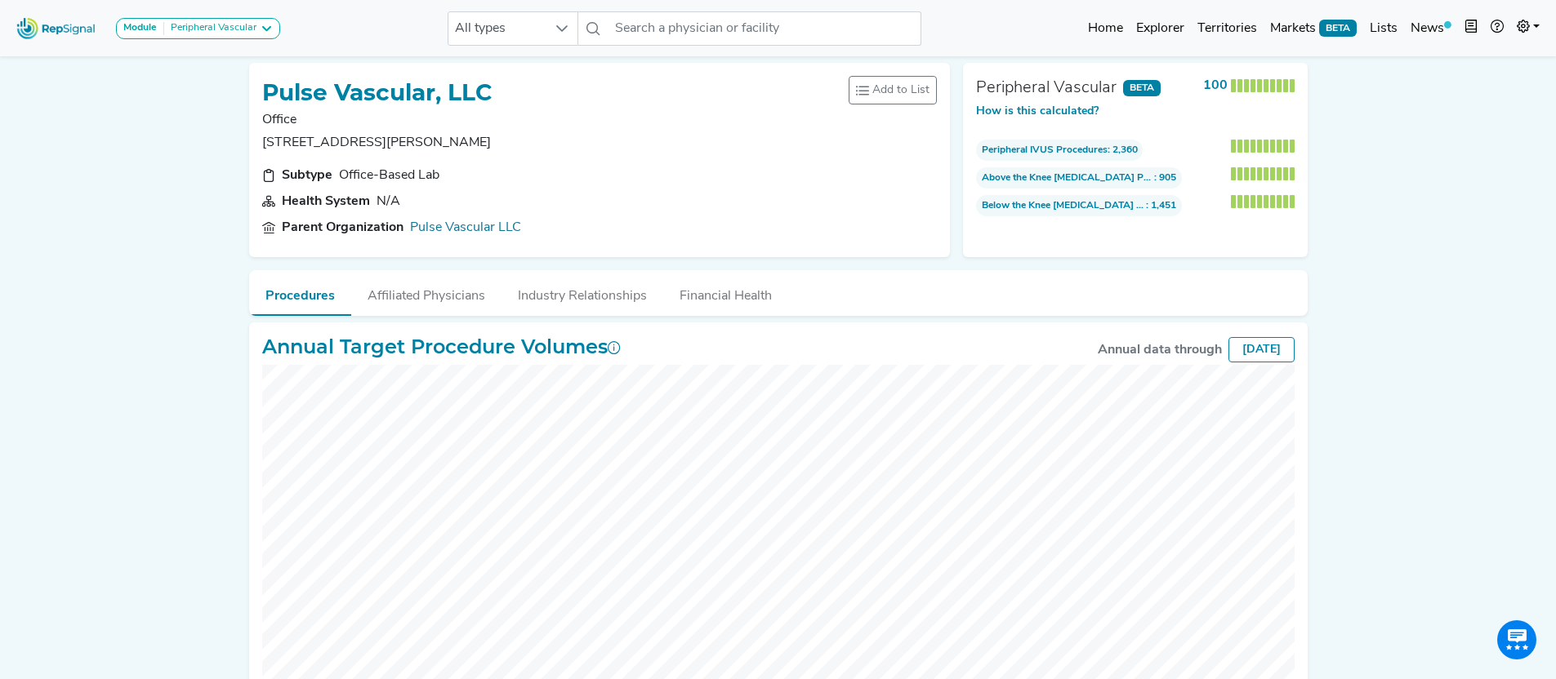
scroll to position [7, 0]
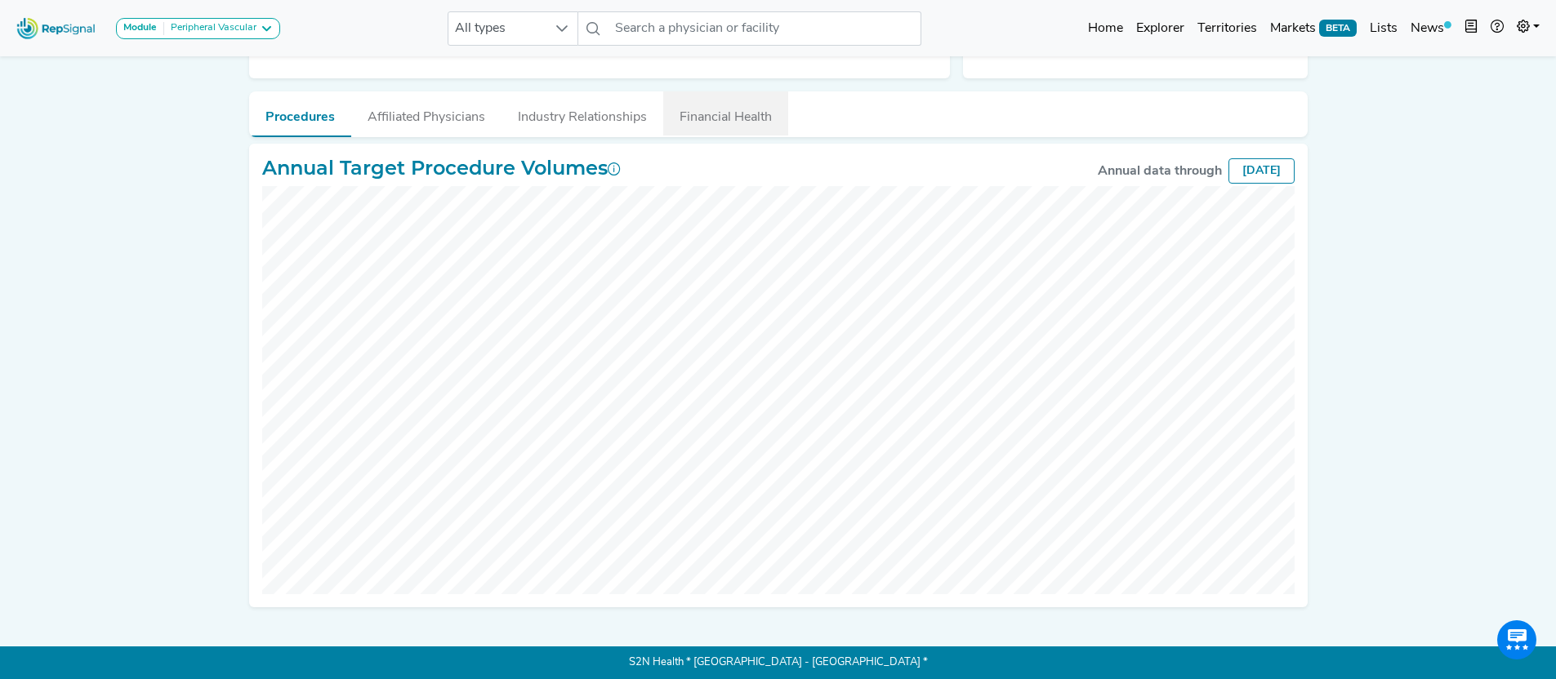
click at [711, 124] on button "Financial Health" at bounding box center [725, 113] width 125 height 44
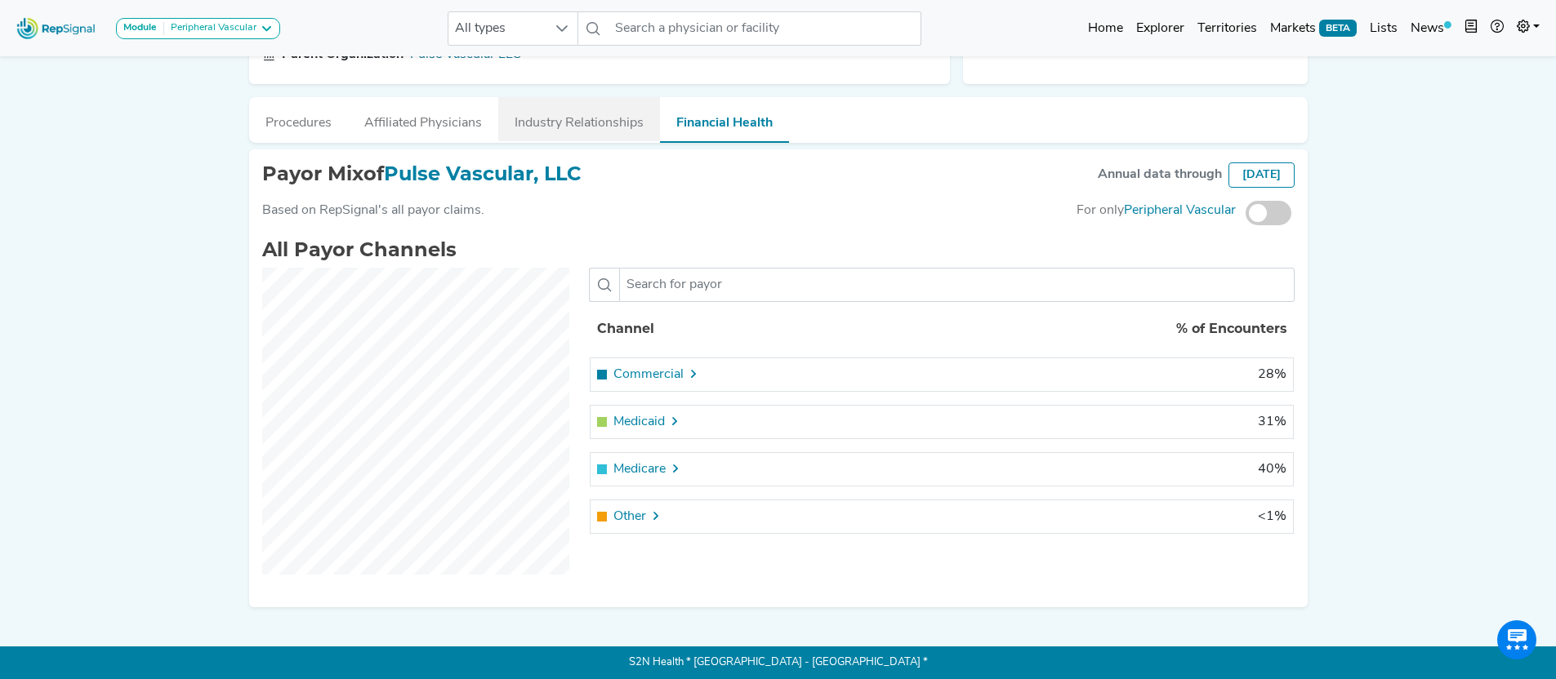
click at [568, 126] on button "Industry Relationships" at bounding box center [579, 119] width 162 height 44
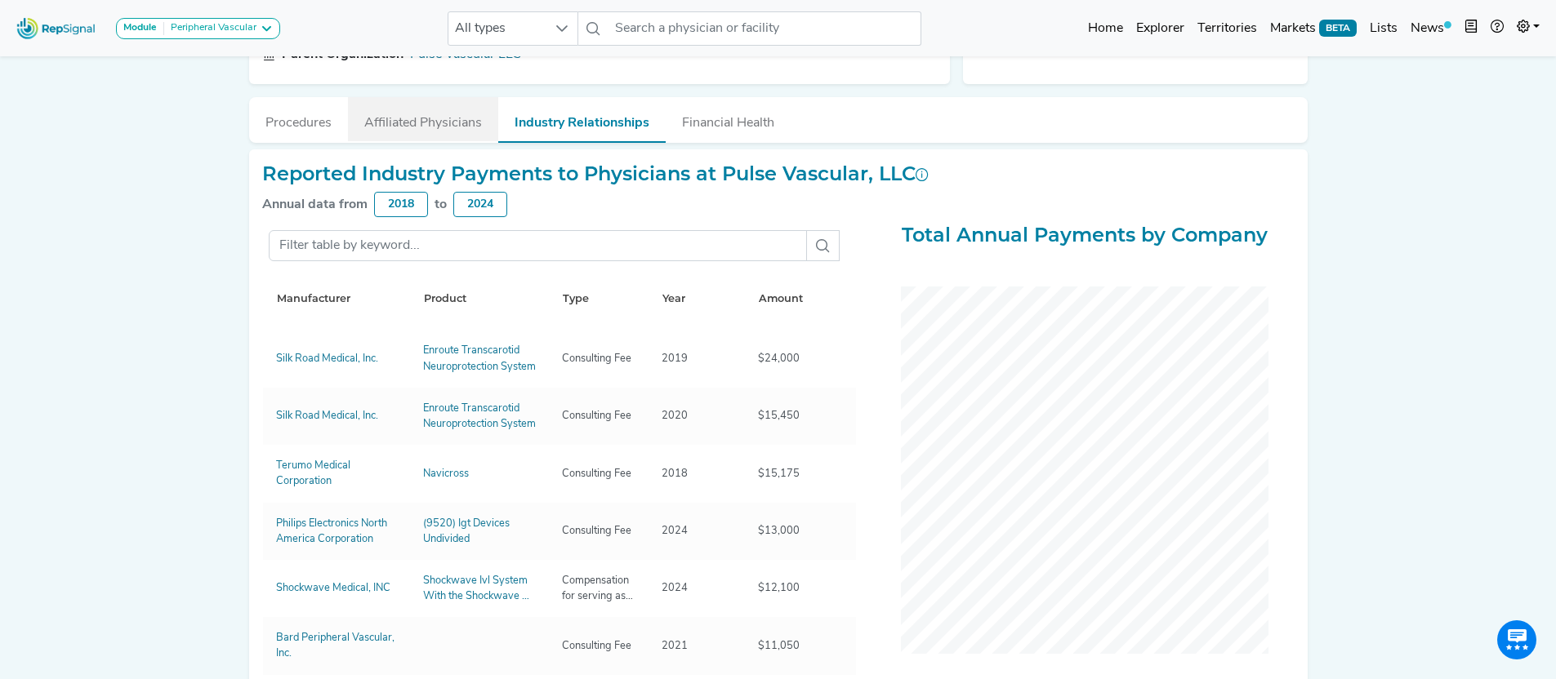
click at [416, 118] on button "Affiliated Physicians" at bounding box center [423, 119] width 150 height 44
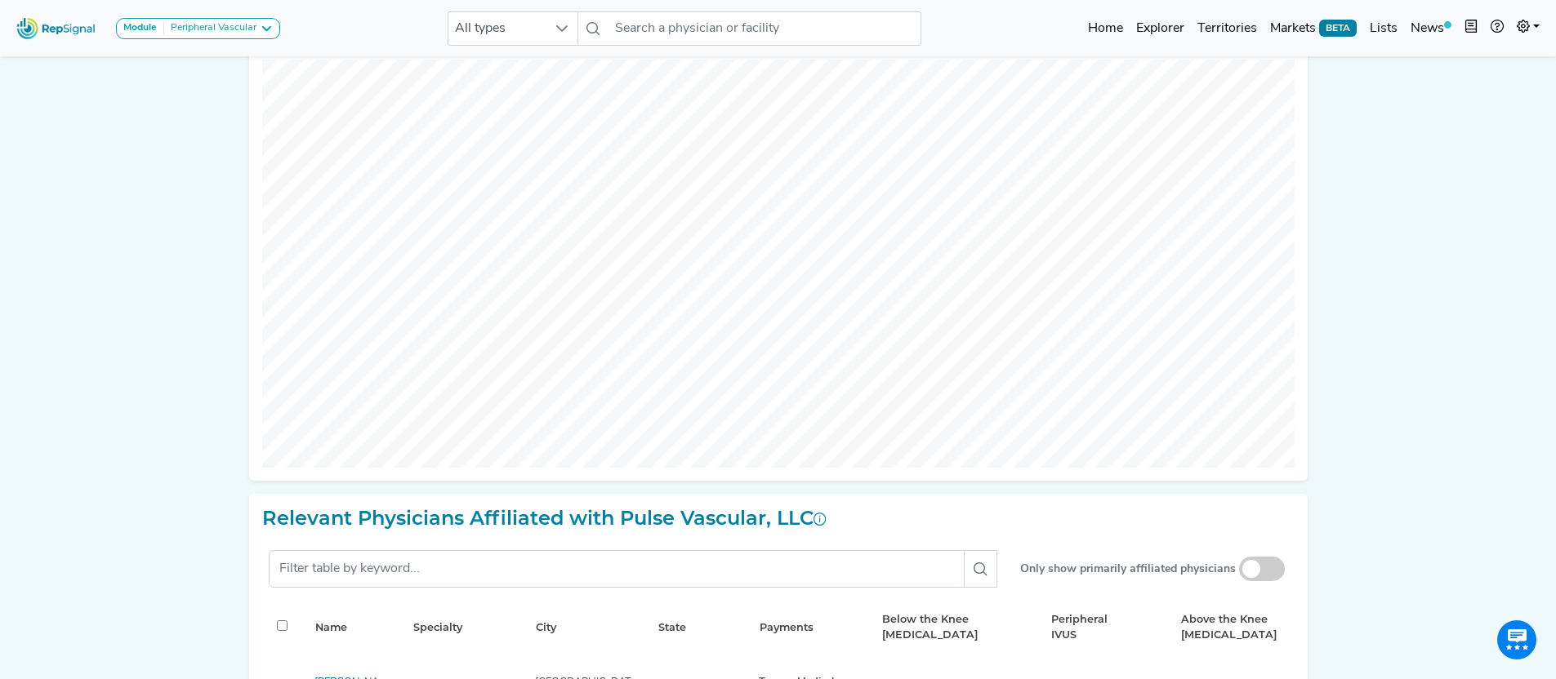
scroll to position [1, 0]
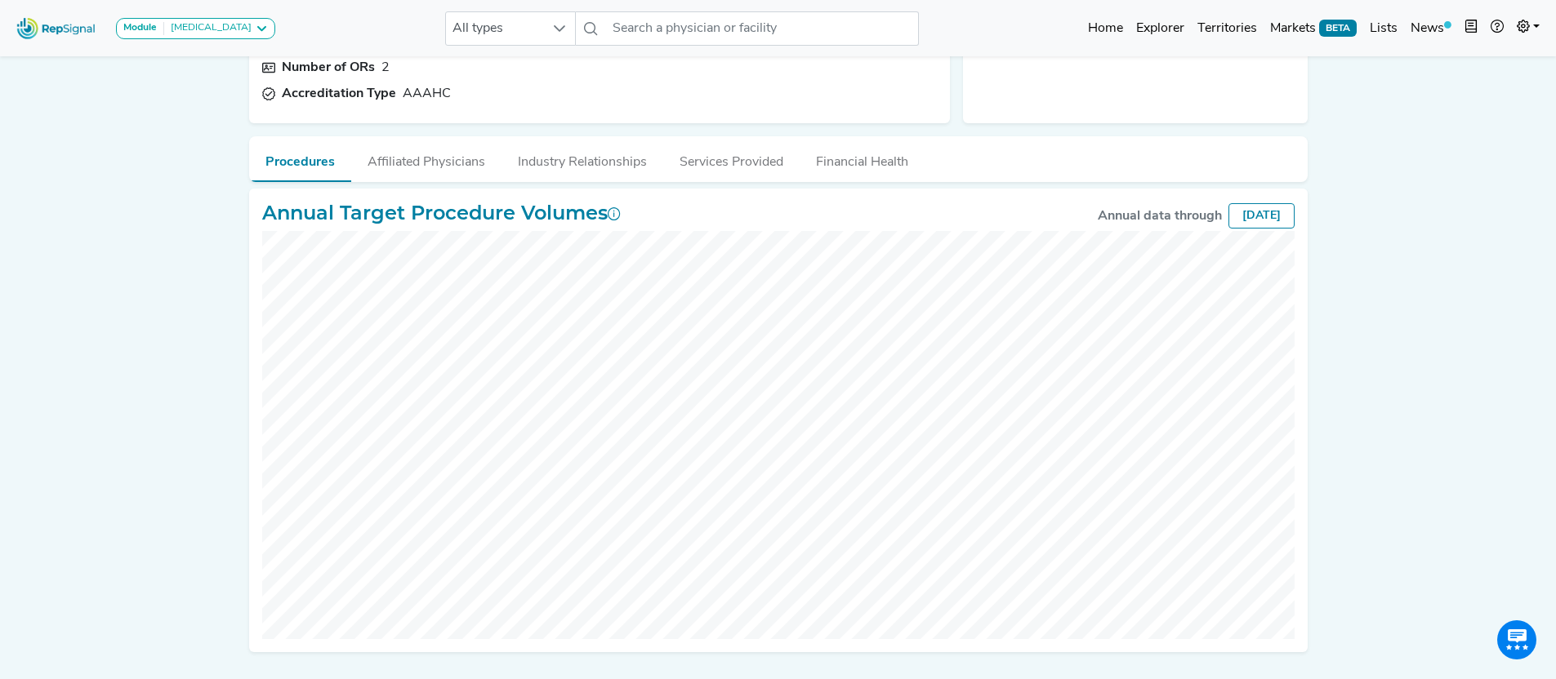
scroll to position [219, 0]
click at [878, 158] on button "Financial Health" at bounding box center [861, 158] width 125 height 44
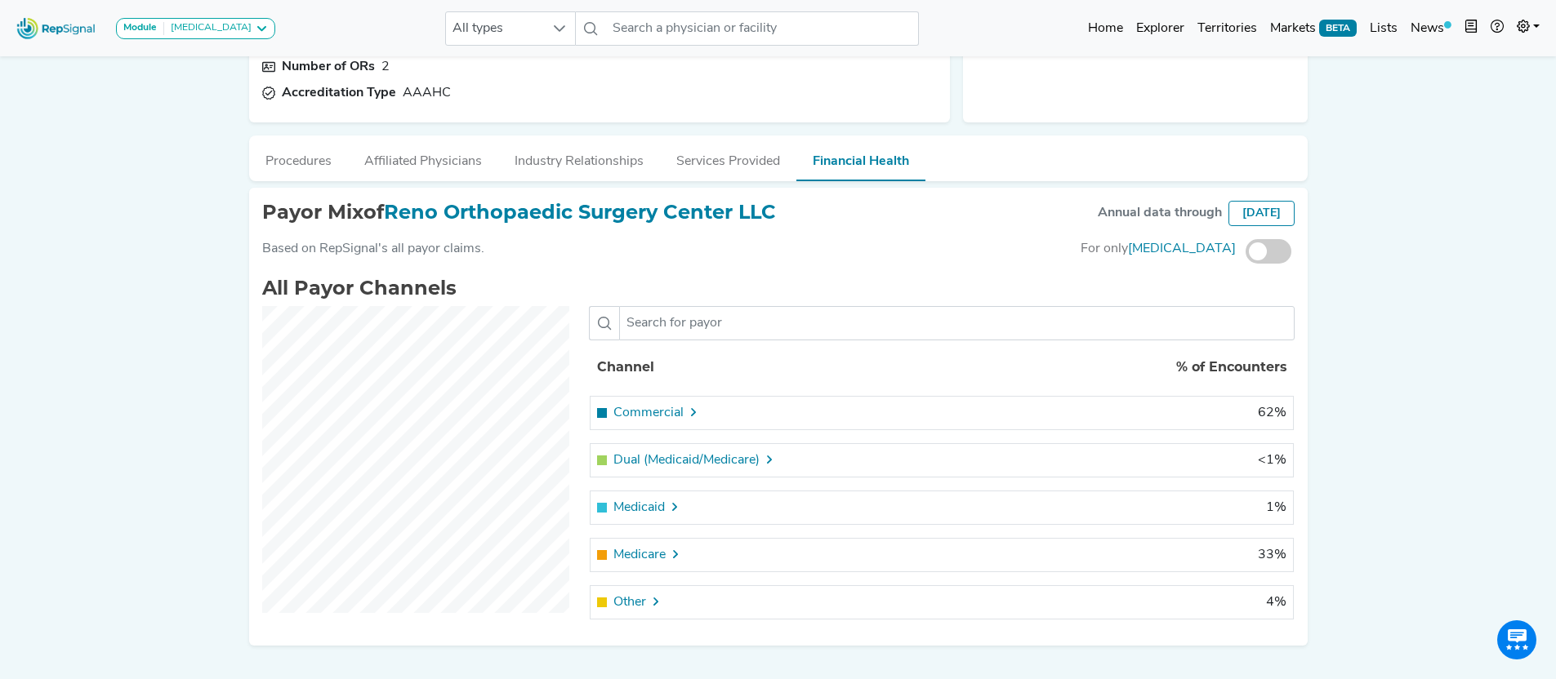
click at [674, 413] on span "Commercial" at bounding box center [648, 413] width 70 height 20
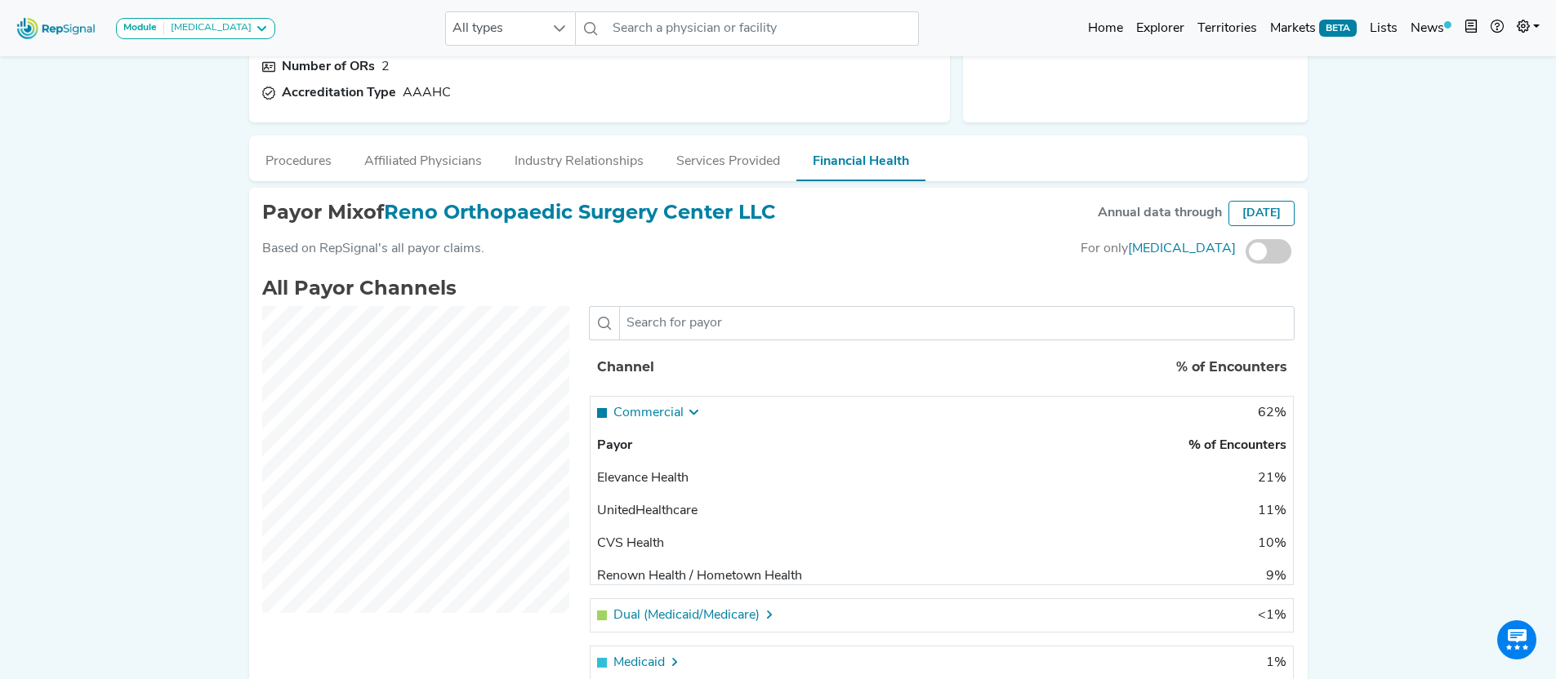
click at [1259, 250] on span at bounding box center [1268, 251] width 46 height 24
click at [1245, 252] on input "checkbox" at bounding box center [1245, 252] width 0 height 0
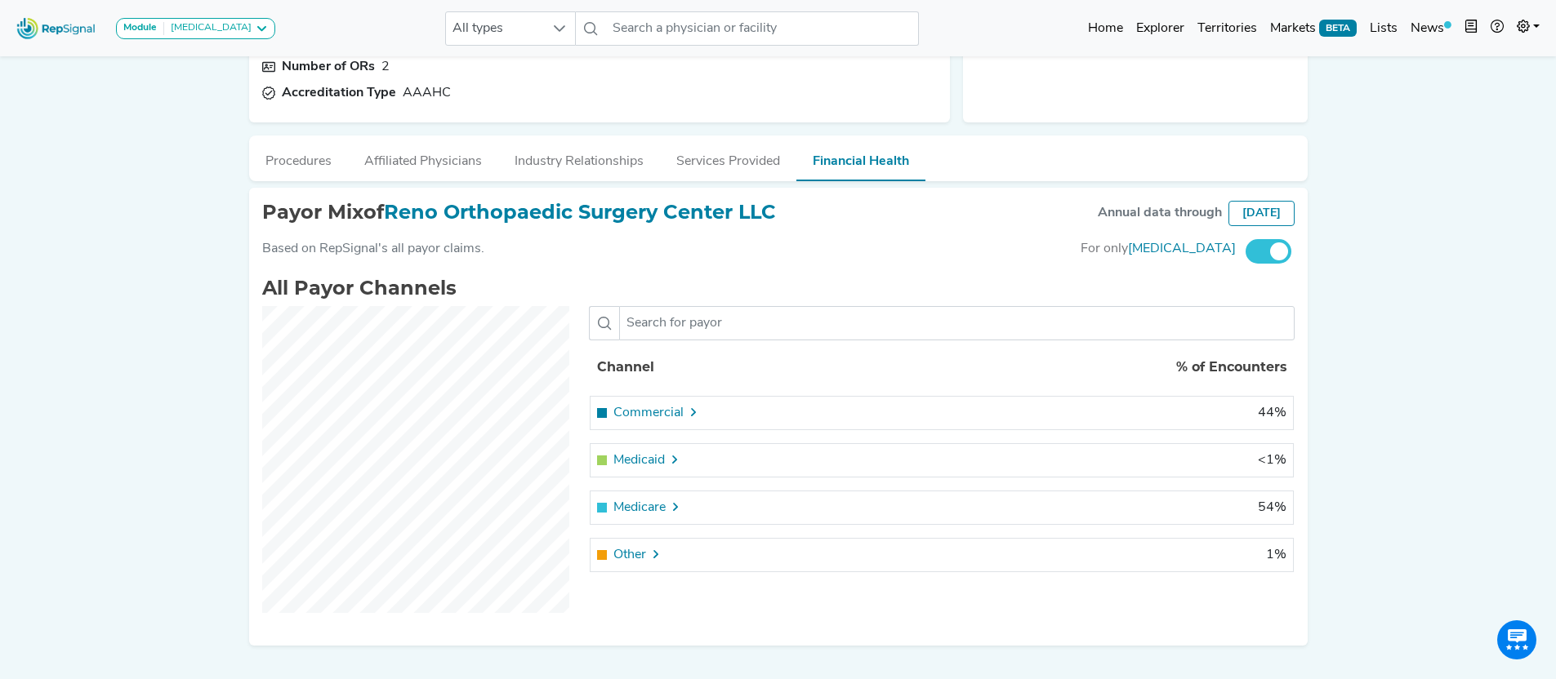
click at [1264, 251] on span at bounding box center [1268, 251] width 46 height 24
click at [1245, 252] on input "checkbox" at bounding box center [1245, 252] width 0 height 0
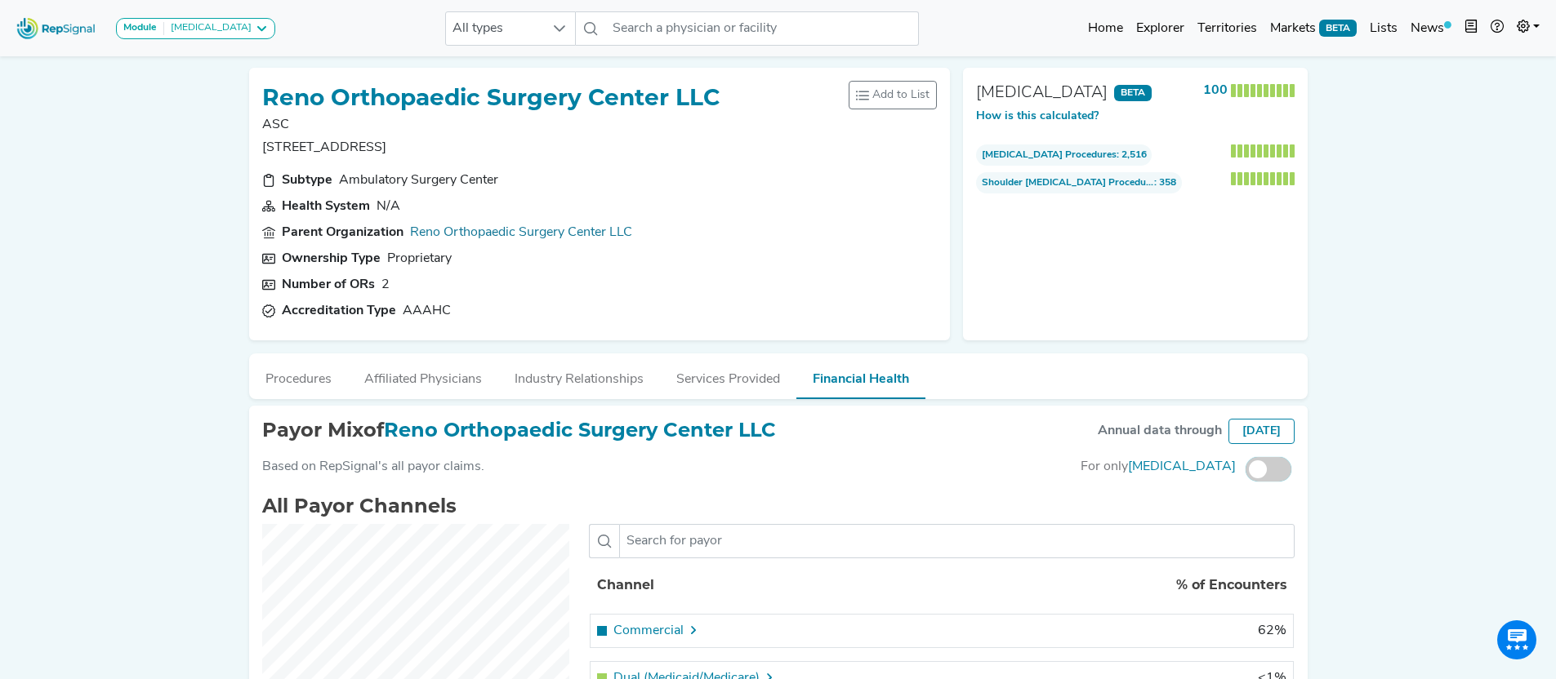
scroll to position [0, 0]
click at [522, 235] on link "Reno Orthopaedic Surgery Center LLC" at bounding box center [521, 234] width 222 height 20
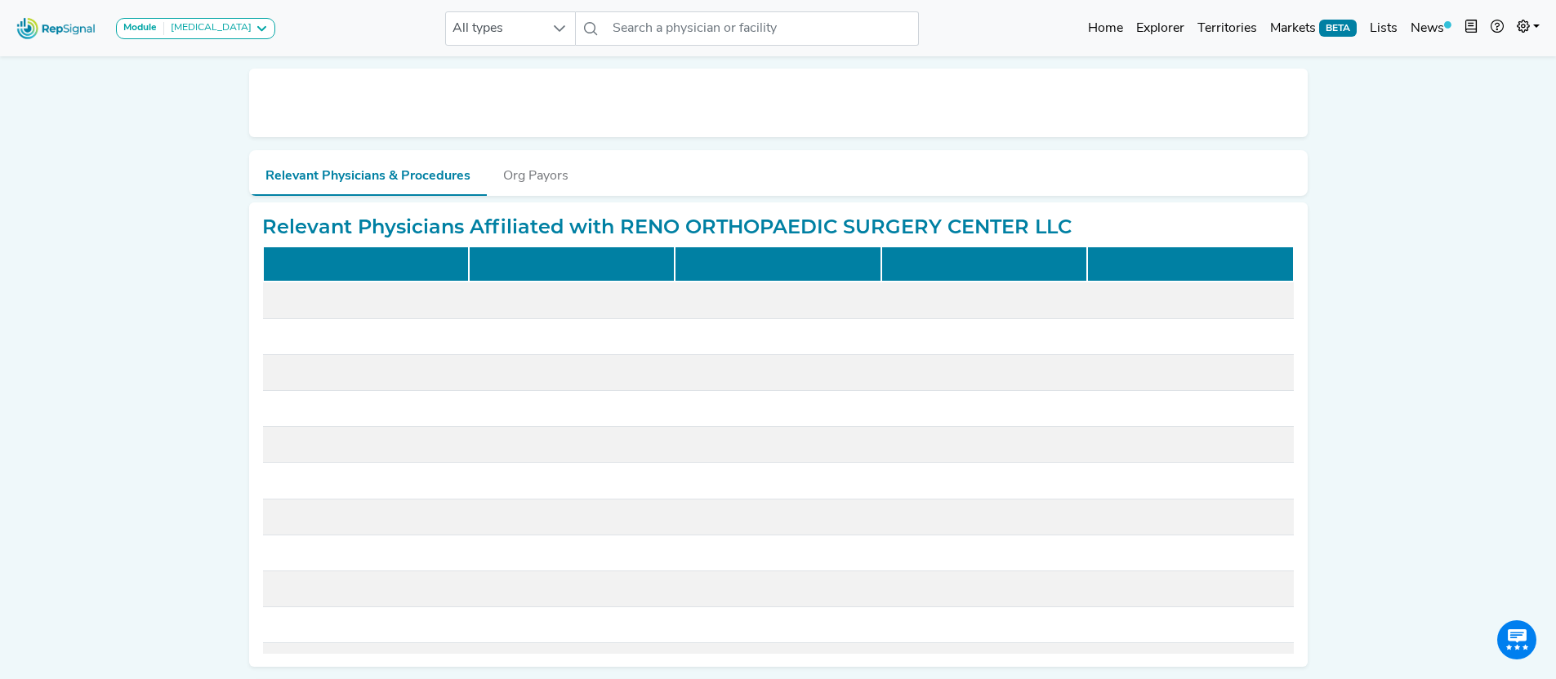
click at [728, 155] on ul "Relevant Physicians & Procedures Org Payors" at bounding box center [778, 173] width 1058 height 46
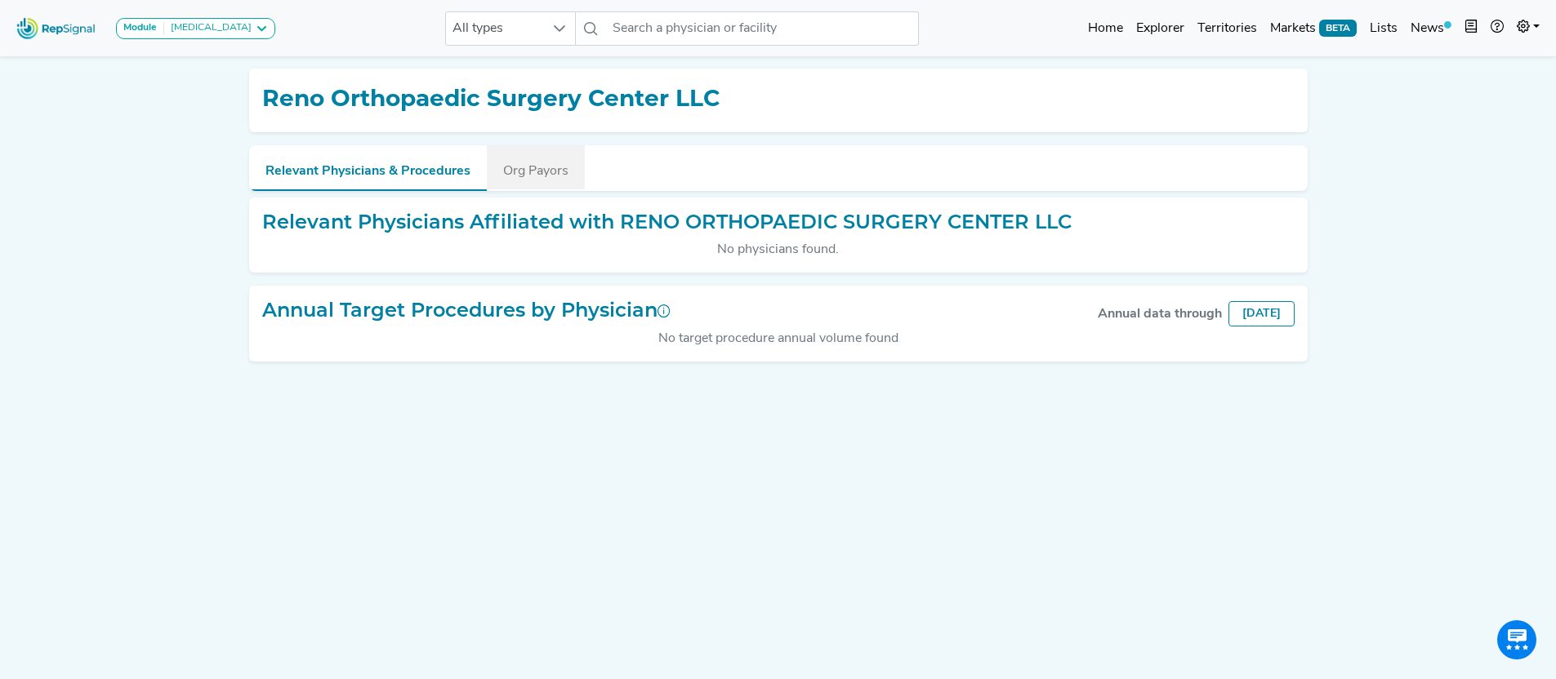
click at [530, 172] on button "Org Payors" at bounding box center [536, 167] width 98 height 44
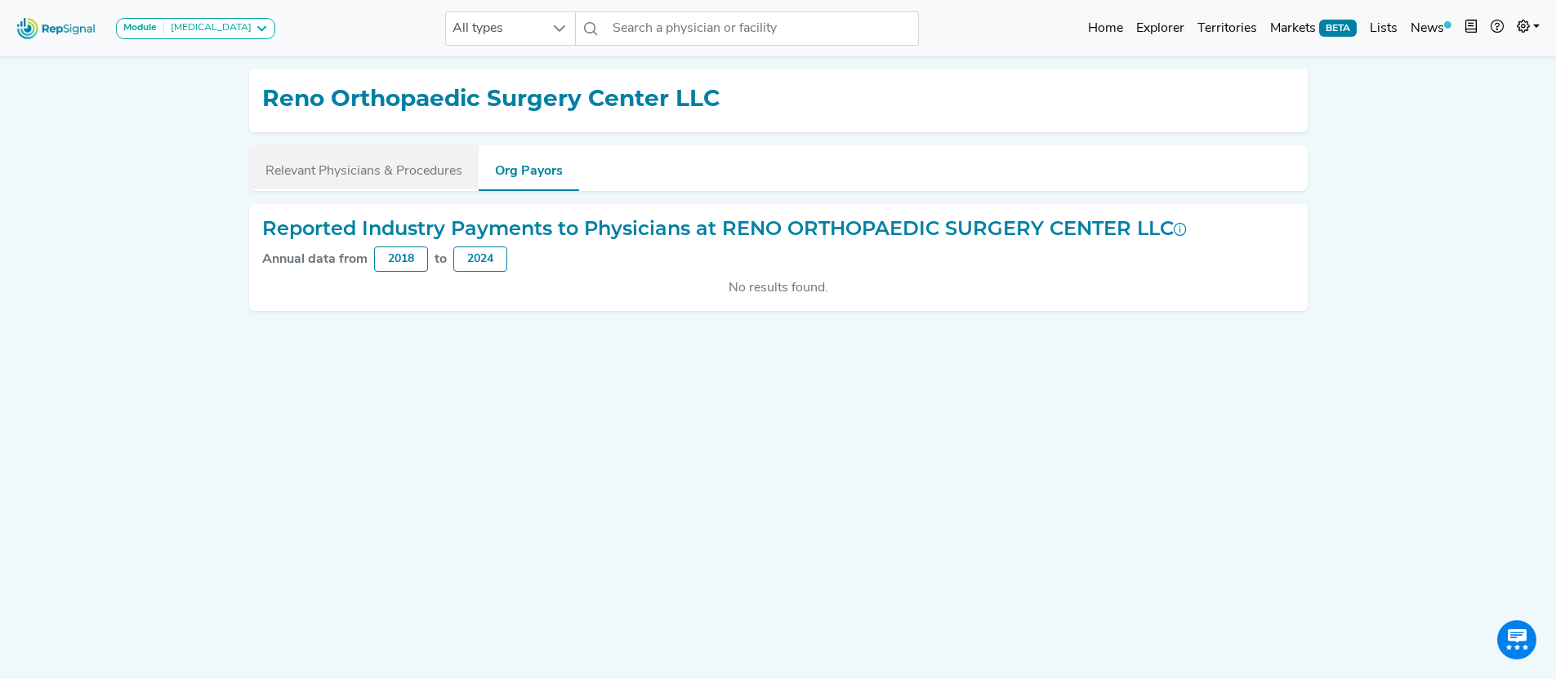
click at [418, 174] on button "Relevant Physicians & Procedures" at bounding box center [363, 167] width 229 height 44
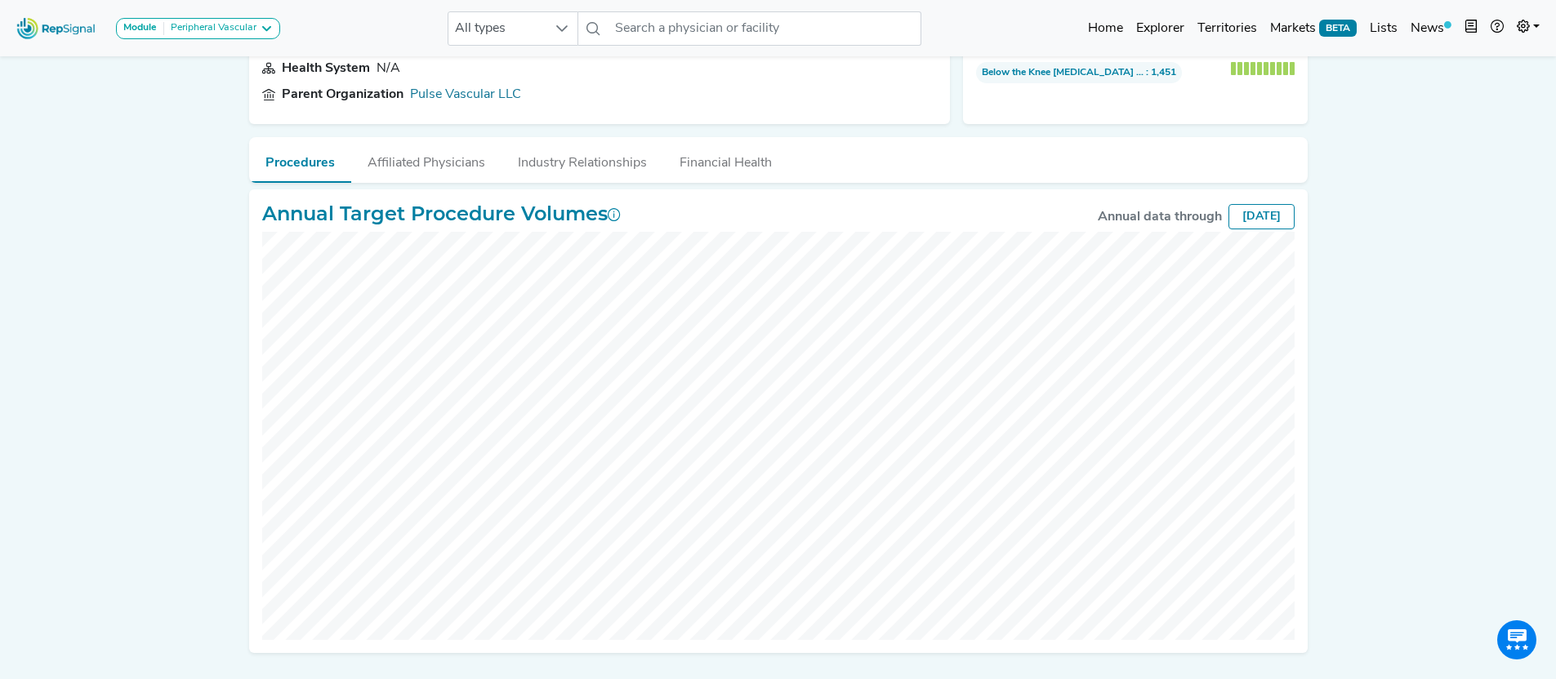
scroll to position [185, 0]
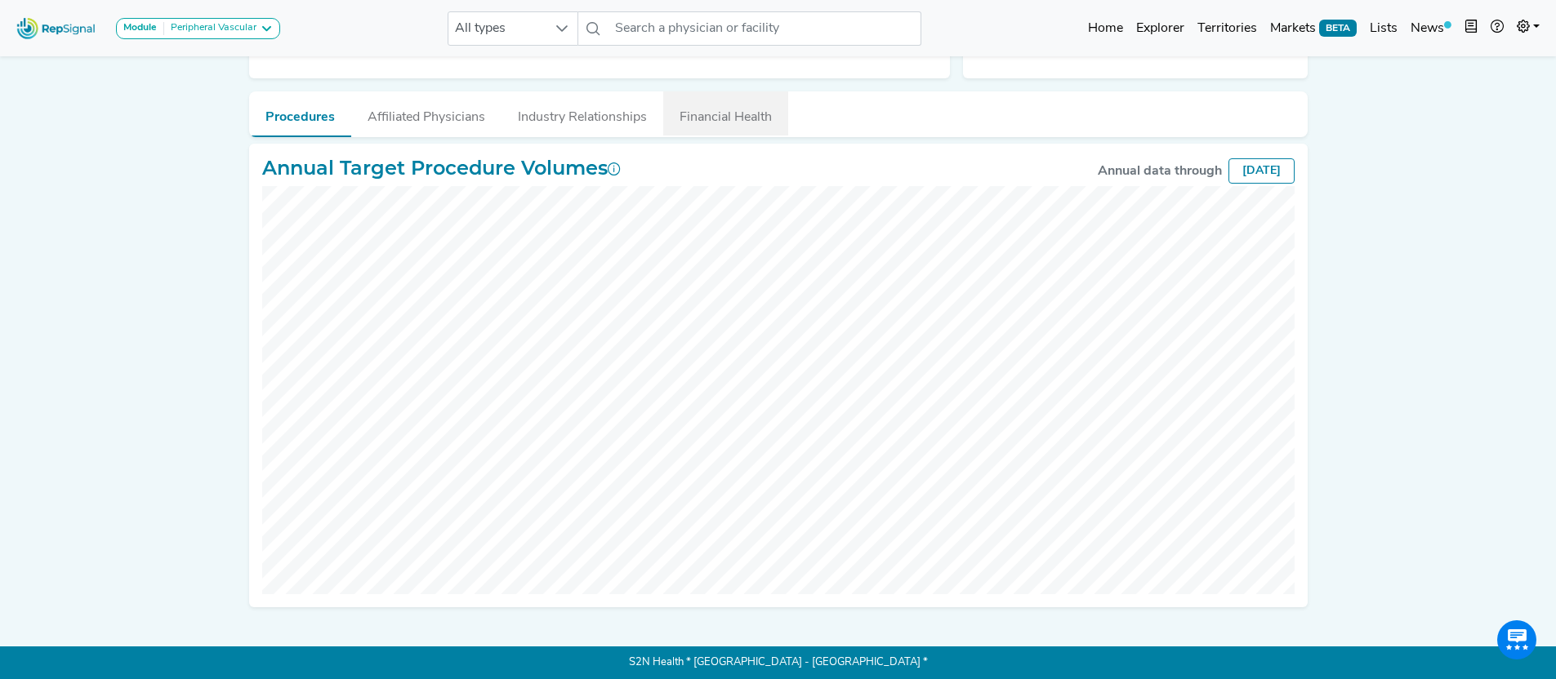
click at [717, 122] on button "Financial Health" at bounding box center [725, 113] width 125 height 44
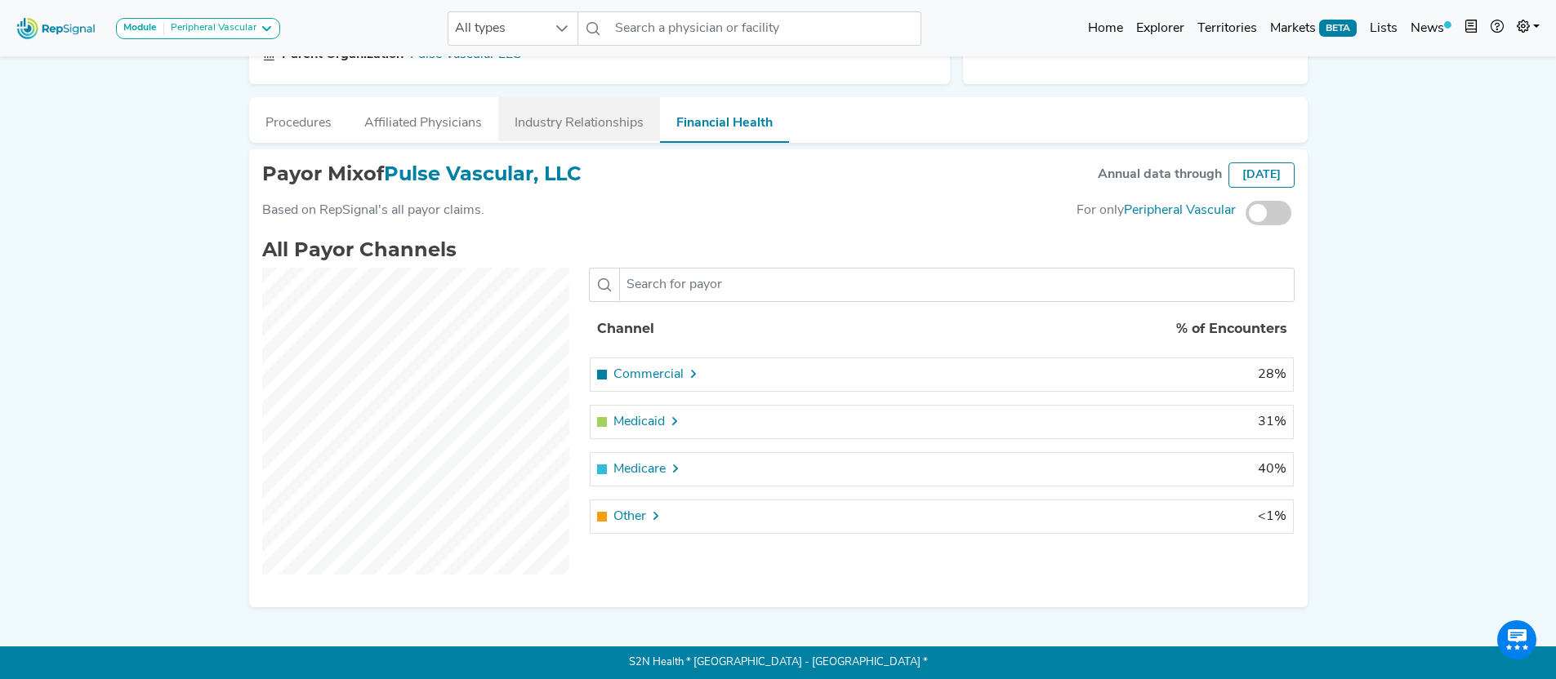
scroll to position [179, 0]
click at [449, 121] on button "Affiliated Physicians" at bounding box center [423, 119] width 150 height 44
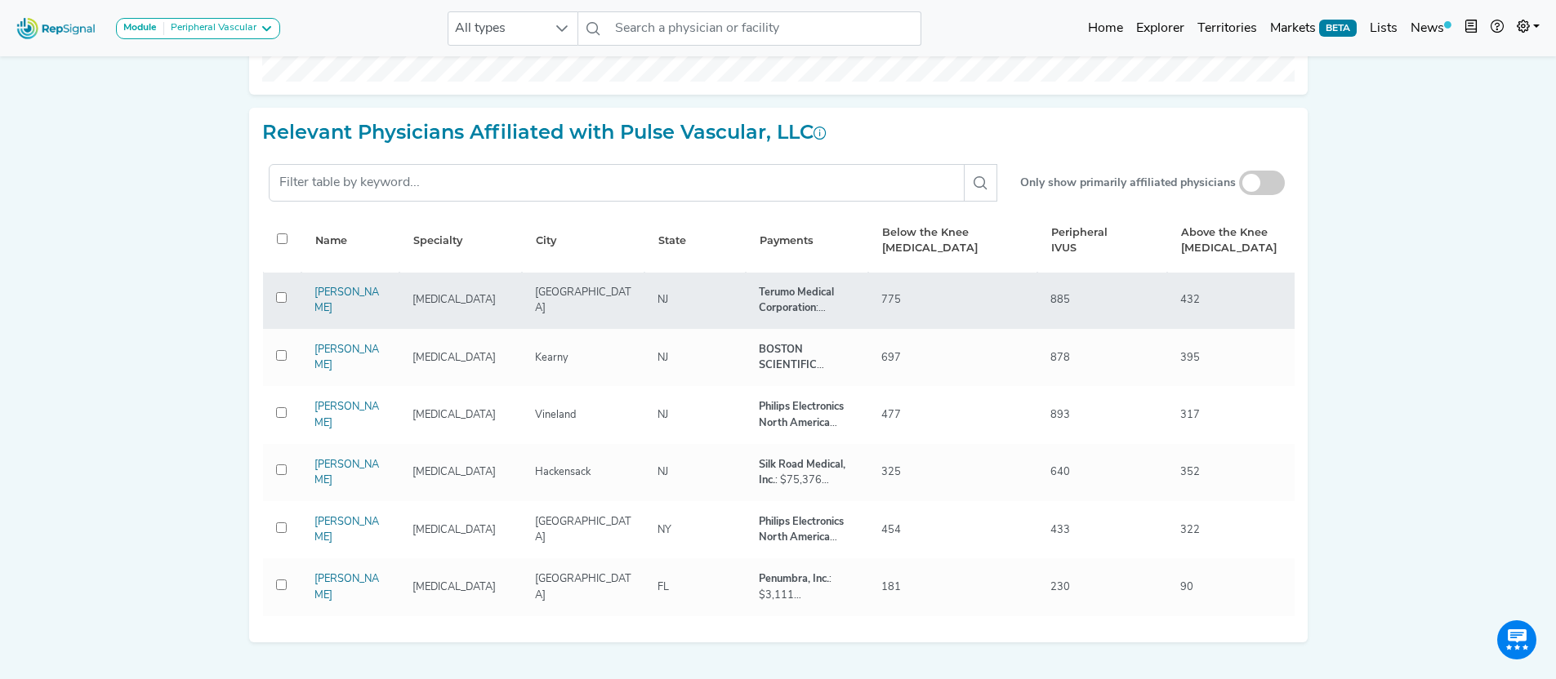
scroll to position [32, 0]
click at [346, 290] on link "[PERSON_NAME]" at bounding box center [346, 300] width 65 height 26
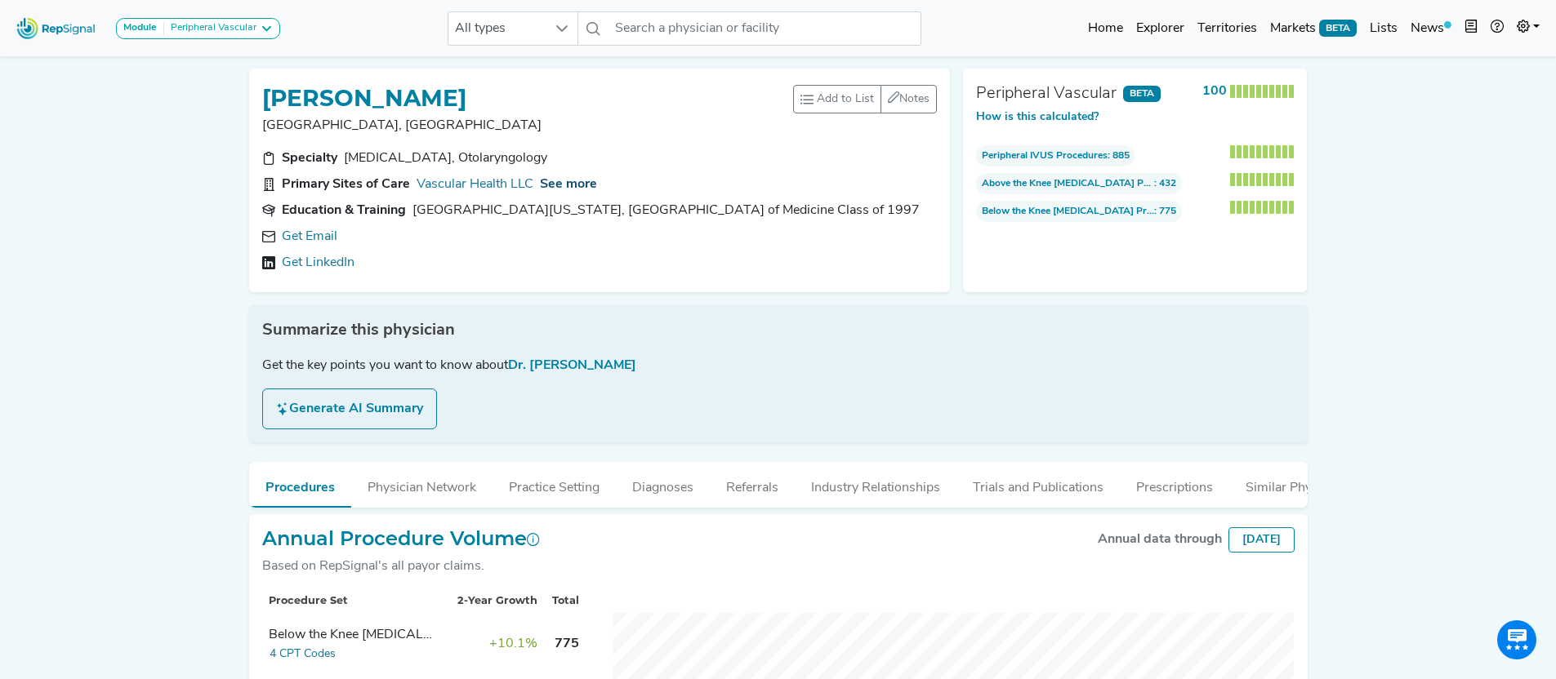
click at [567, 180] on span "See more" at bounding box center [568, 184] width 57 height 13
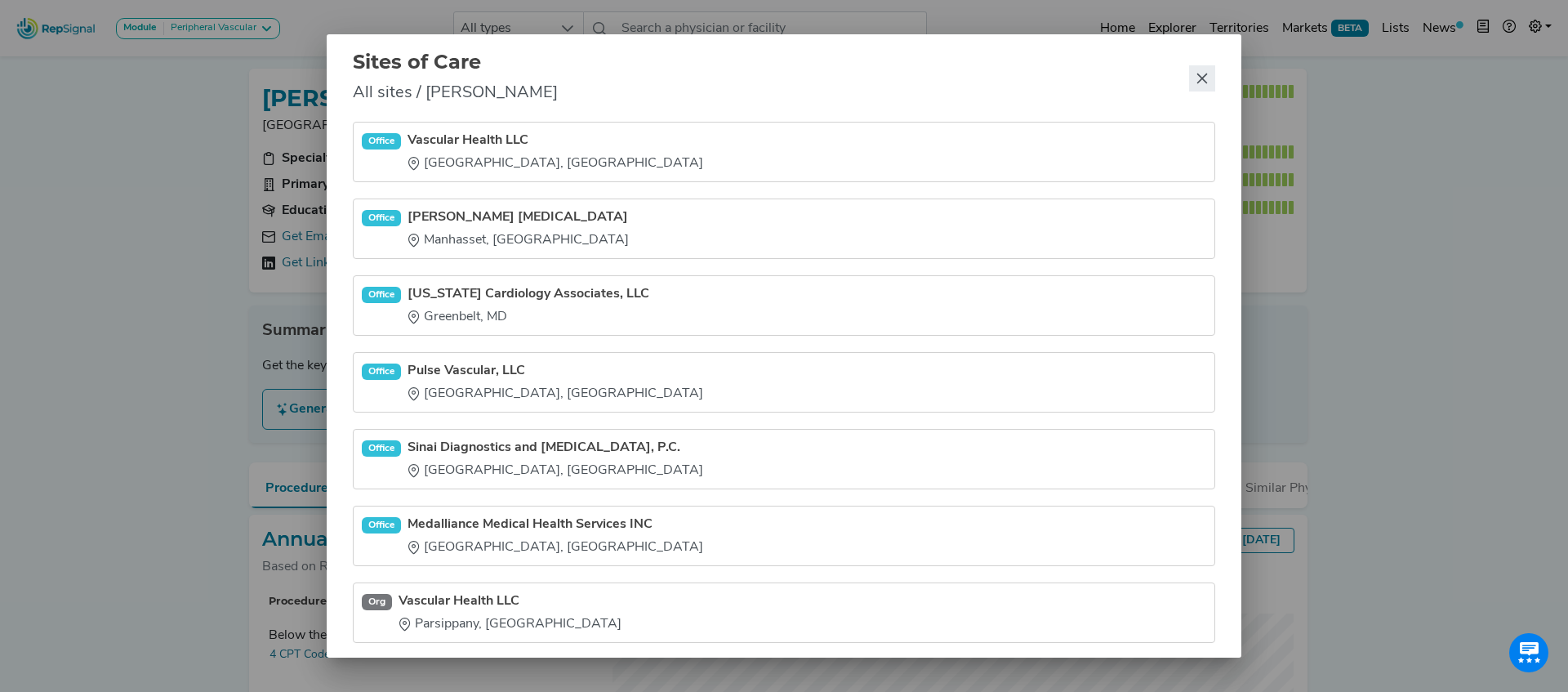
click at [1204, 81] on icon "Close" at bounding box center [1201, 78] width 13 height 13
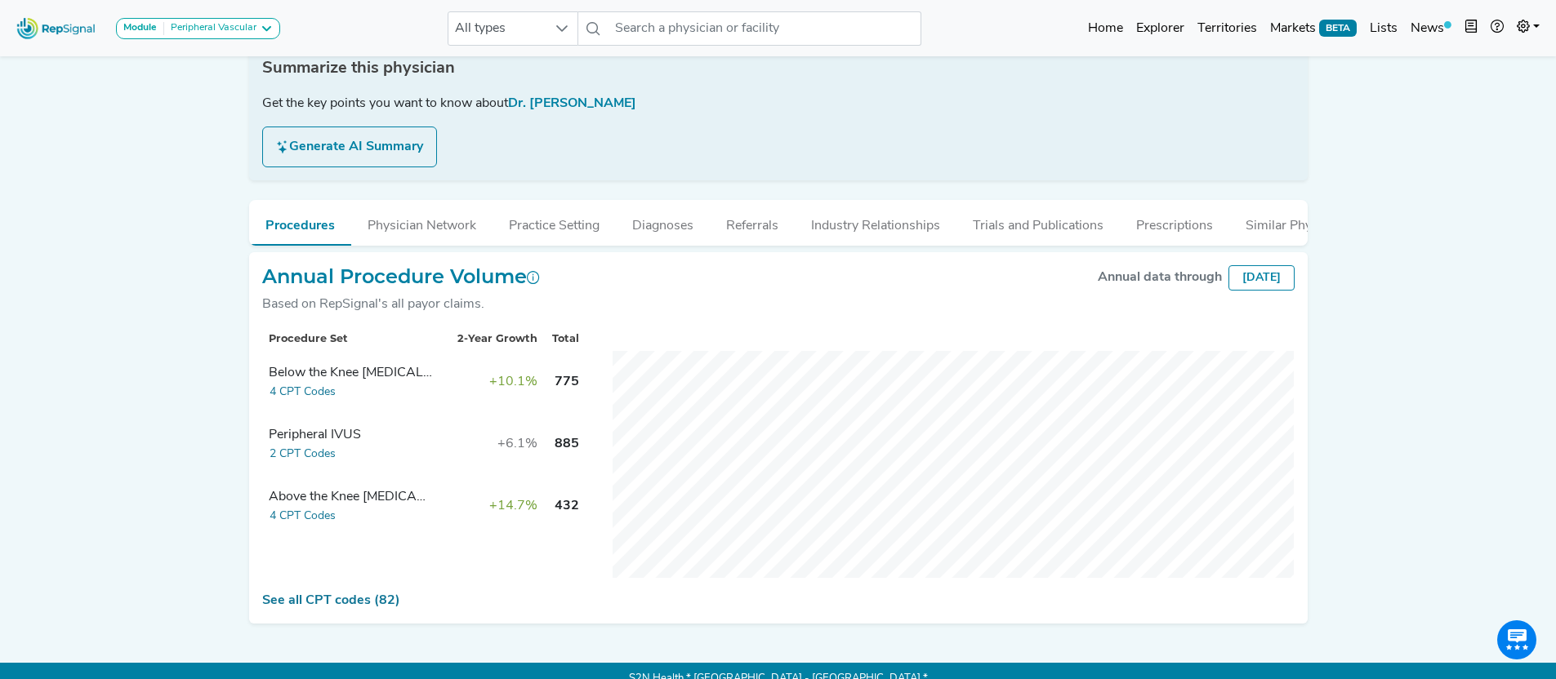
scroll to position [265, 0]
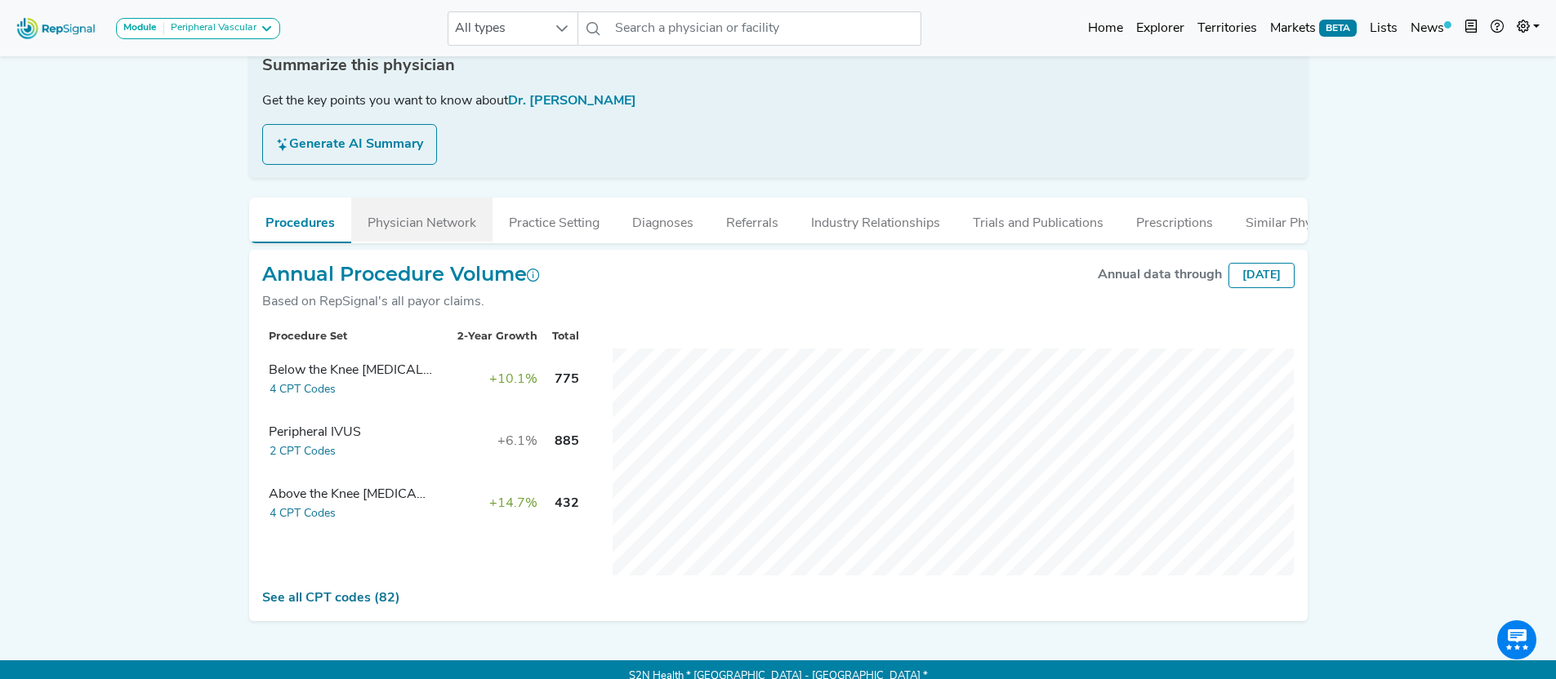
click at [438, 230] on button "Physician Network" at bounding box center [421, 220] width 141 height 44
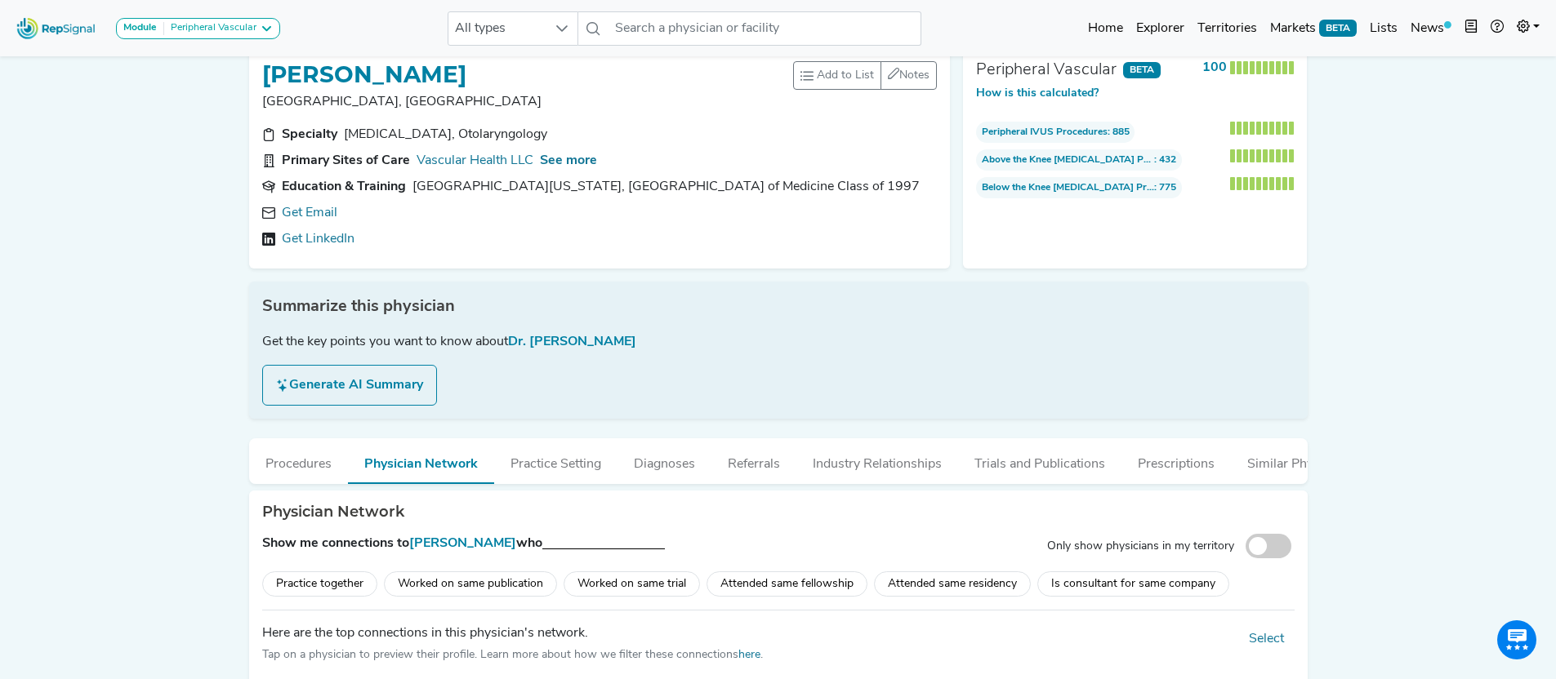
scroll to position [0, 0]
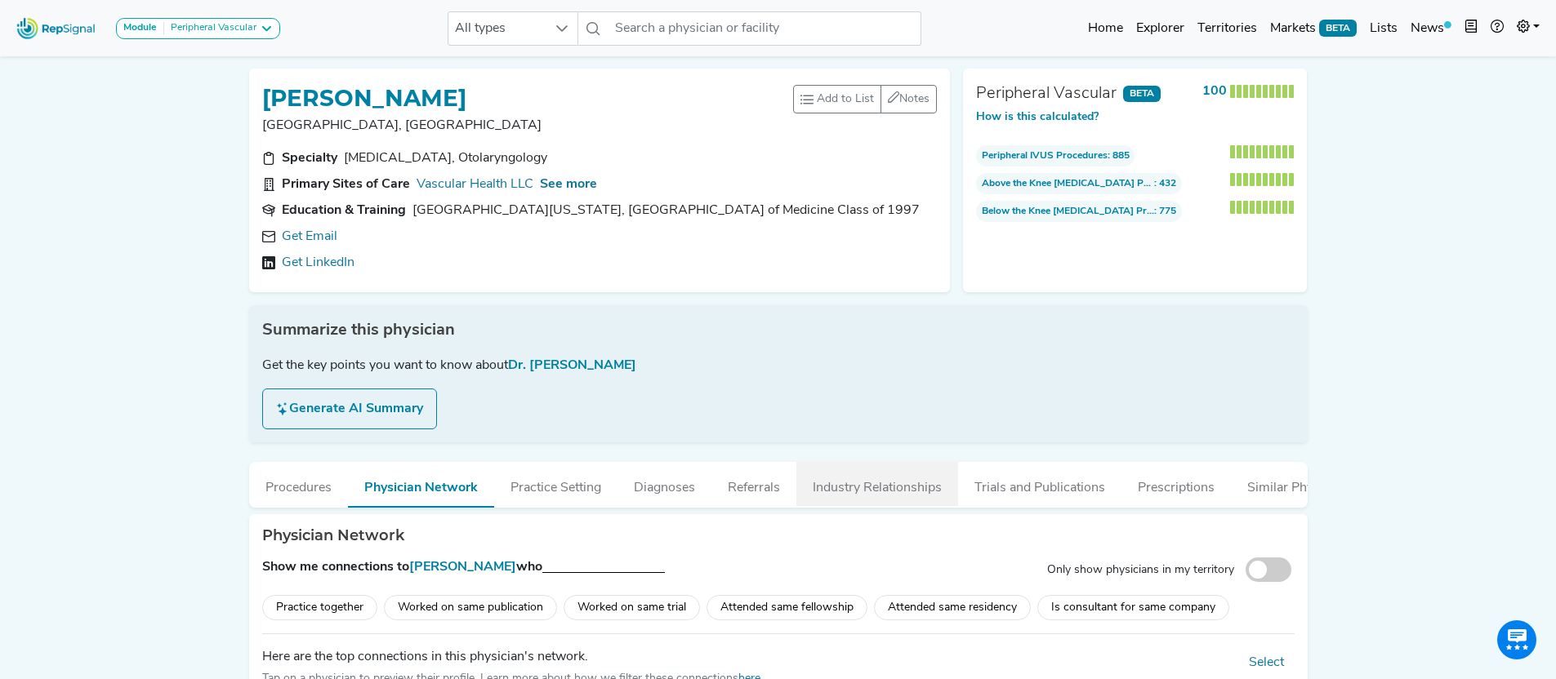
click at [893, 486] on button "Industry Relationships" at bounding box center [877, 484] width 162 height 44
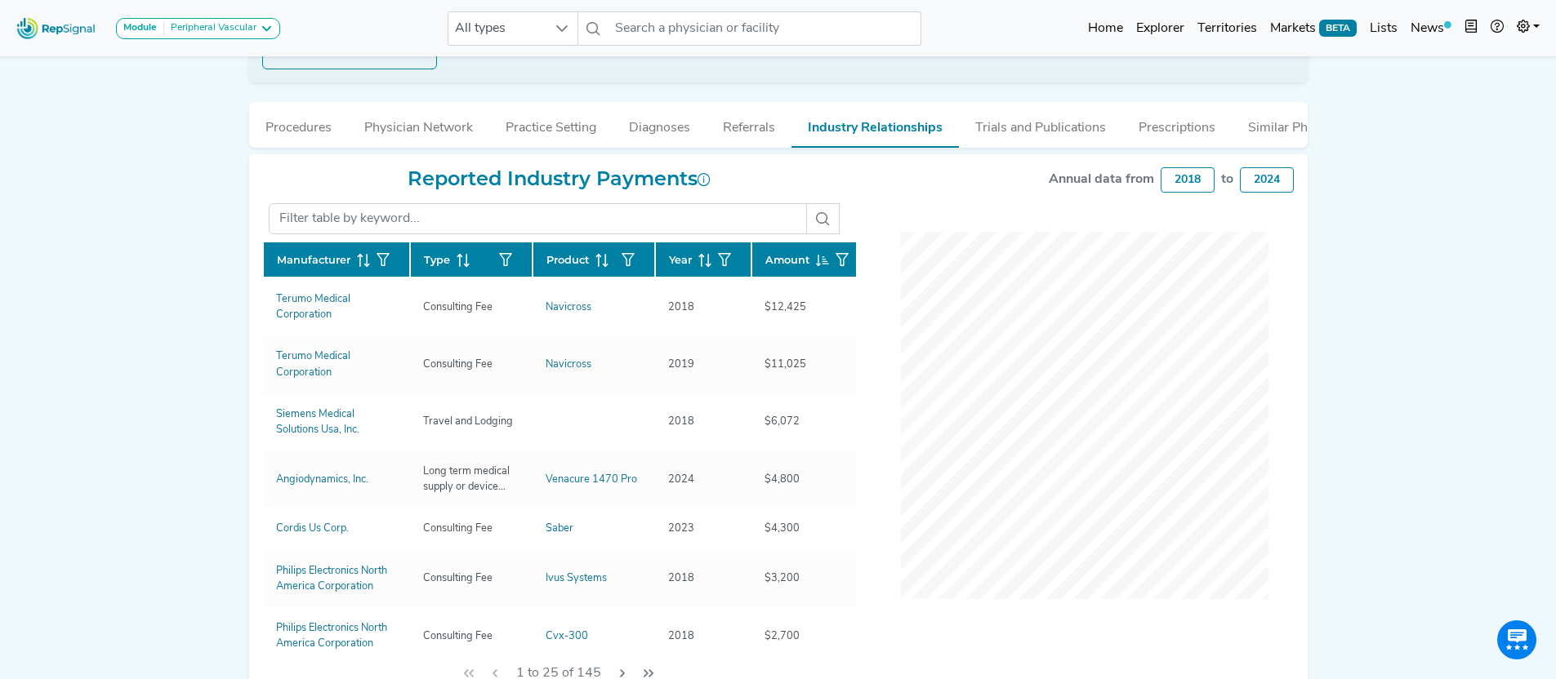
scroll to position [371, 0]
